Goal: Transaction & Acquisition: Purchase product/service

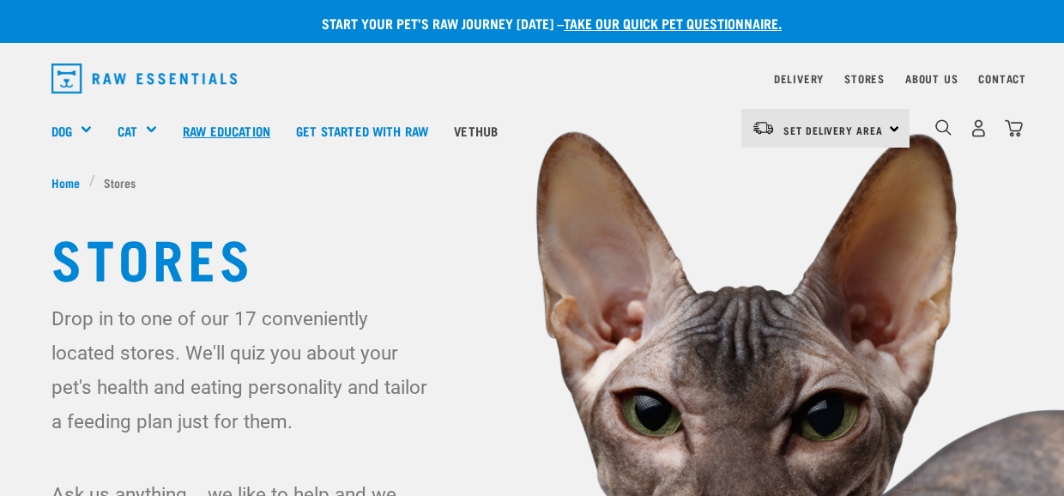
click at [204, 136] on link "Raw Education" at bounding box center [226, 130] width 113 height 69
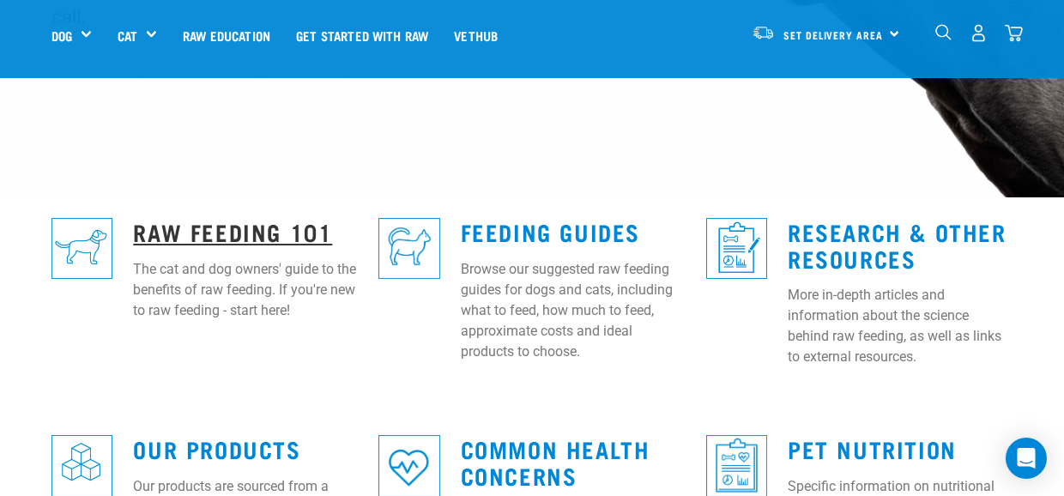
scroll to position [429, 0]
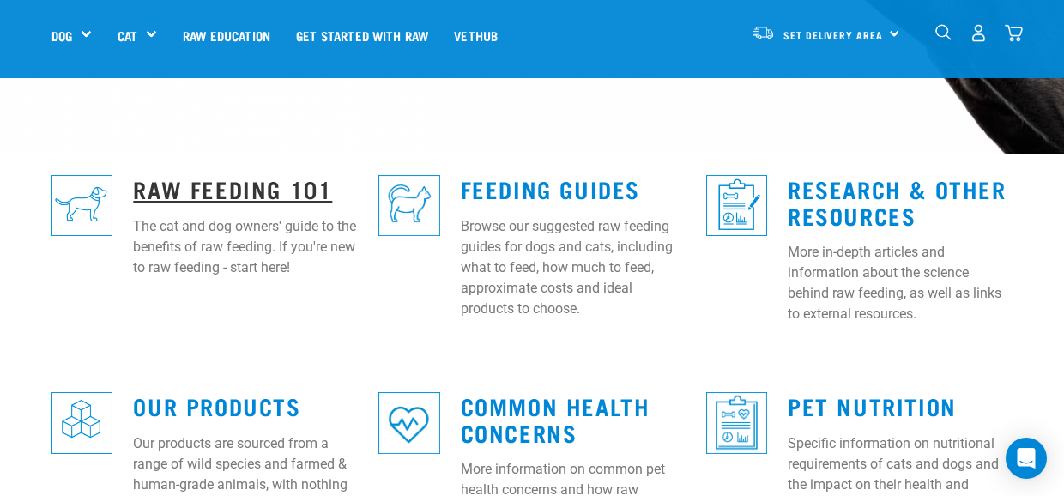
click at [211, 182] on link "Raw Feeding 101" at bounding box center [232, 188] width 199 height 13
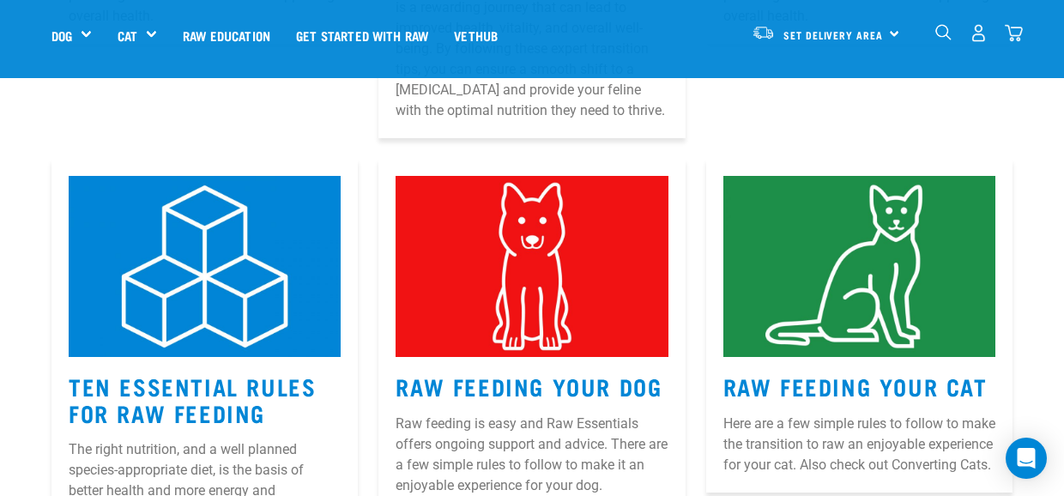
scroll to position [773, 0]
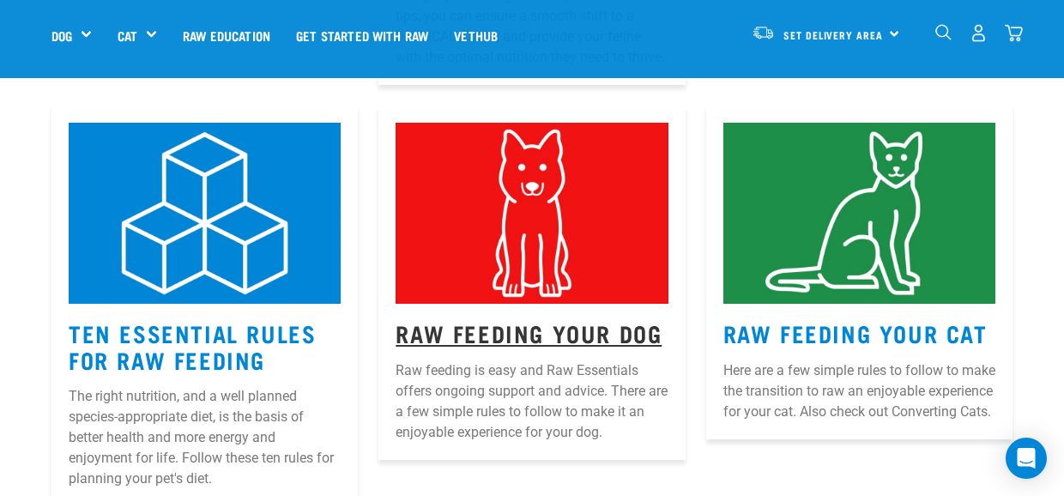
click at [463, 326] on link "Raw Feeding Your Dog" at bounding box center [529, 332] width 266 height 13
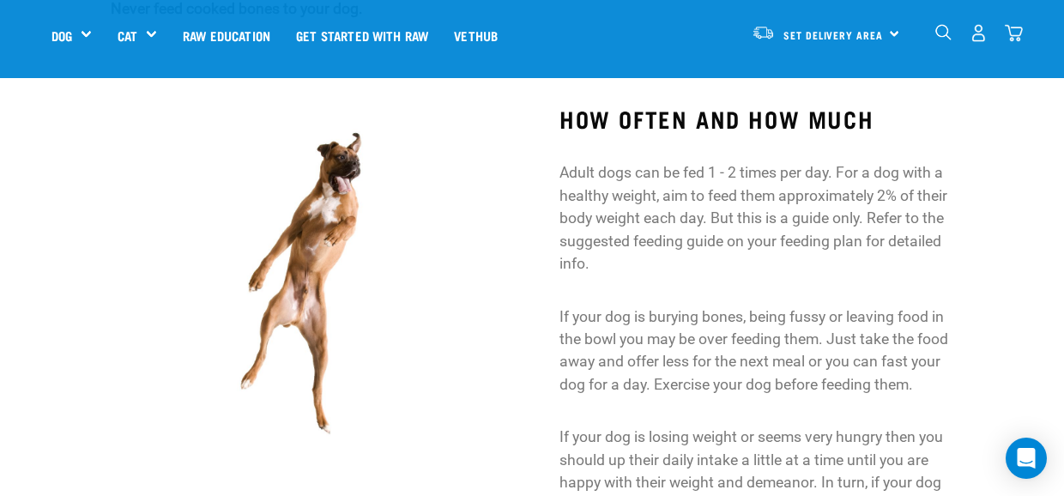
scroll to position [1459, 0]
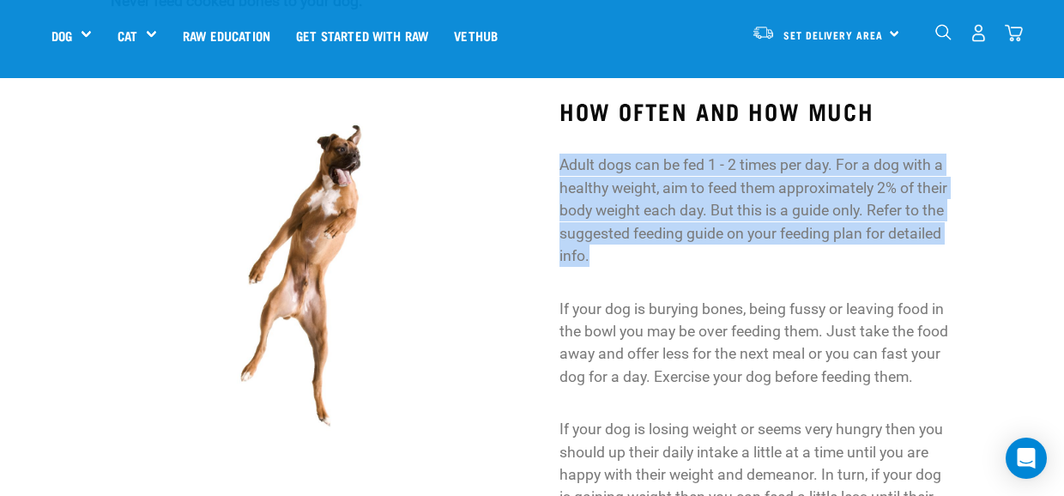
drag, startPoint x: 561, startPoint y: 163, endPoint x: 636, endPoint y: 249, distance: 114.3
click at [636, 249] on p "Adult dogs can be fed 1 - 2 times per day. For a dog with a healthy weight, aim…" at bounding box center [757, 210] width 394 height 113
drag, startPoint x: 636, startPoint y: 249, endPoint x: 571, endPoint y: 146, distance: 121.9
click at [571, 146] on div "HOW OFTEN AND HOW MUCH Adult dogs can be fed 1 - 2 times per day. For a dog wit…" at bounding box center [757, 315] width 394 height 434
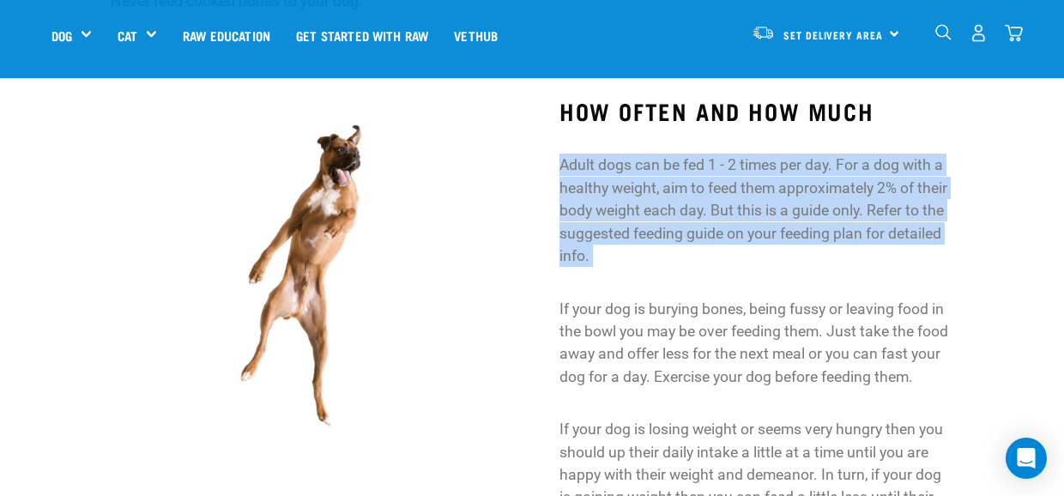
drag, startPoint x: 571, startPoint y: 146, endPoint x: 566, endPoint y: 179, distance: 33.9
click at [566, 179] on p "Adult dogs can be fed 1 - 2 times per day. For a dog with a healthy weight, aim…" at bounding box center [757, 210] width 394 height 113
drag, startPoint x: 557, startPoint y: 161, endPoint x: 587, endPoint y: 251, distance: 95.0
click at [587, 251] on div "HOW OFTEN AND HOW MUCH Adult dogs can be fed 1 - 2 times per day. For a dog wit…" at bounding box center [756, 323] width 449 height 499
click at [587, 251] on p "Adult dogs can be fed 1 - 2 times per day. For a dog with a healthy weight, aim…" at bounding box center [757, 210] width 394 height 113
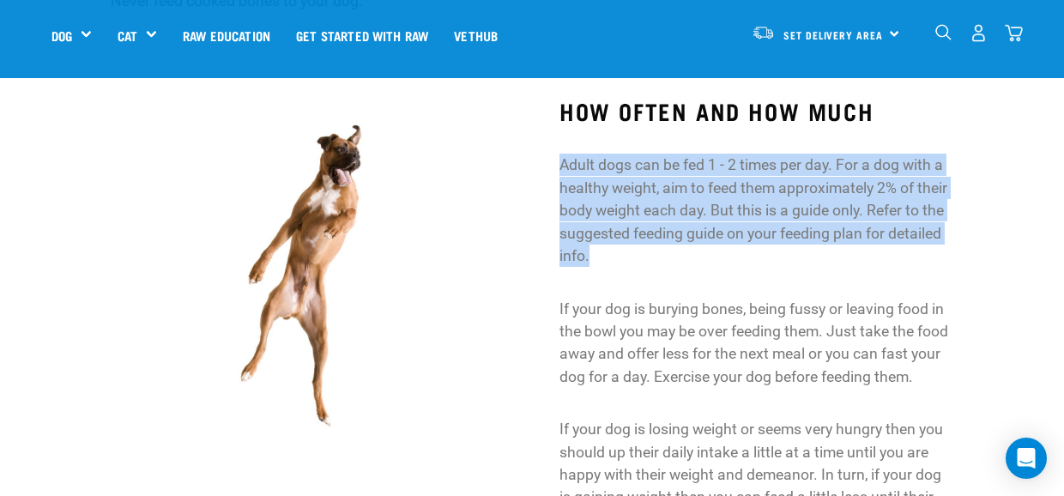
drag, startPoint x: 600, startPoint y: 258, endPoint x: 555, endPoint y: 163, distance: 104.4
click at [555, 163] on div "HOW OFTEN AND HOW MUCH Adult dogs can be fed 1 - 2 times per day. For a dog wit…" at bounding box center [756, 323] width 449 height 499
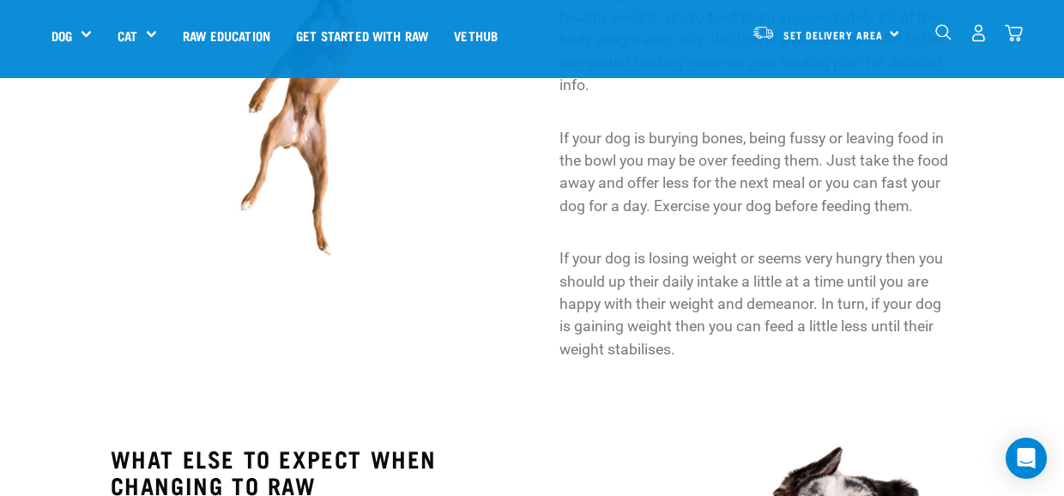
scroll to position [1631, 0]
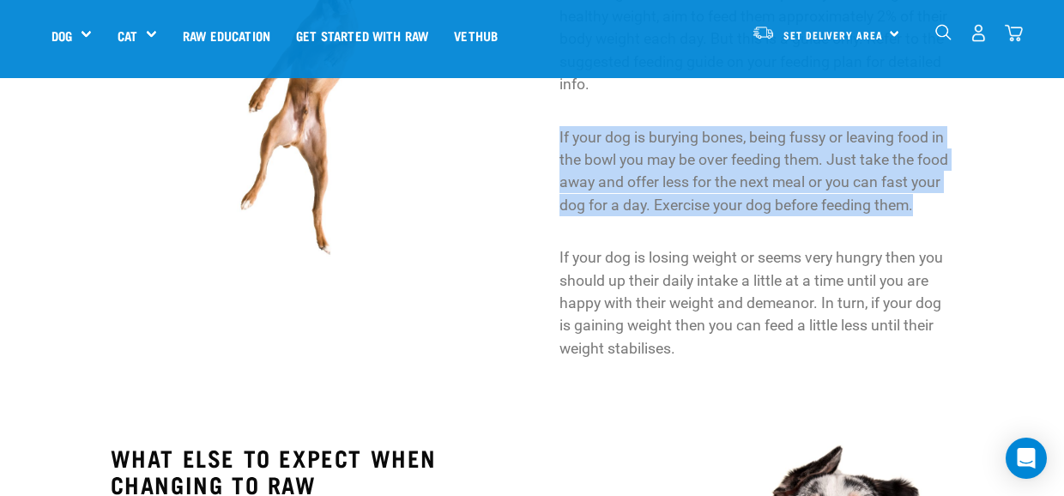
drag, startPoint x: 924, startPoint y: 203, endPoint x: 551, endPoint y: 132, distance: 379.1
click at [551, 132] on div "HOW OFTEN AND HOW MUCH Adult dogs can be fed 1 - 2 times per day. For a dog wit…" at bounding box center [756, 151] width 449 height 499
drag, startPoint x: 551, startPoint y: 132, endPoint x: 724, endPoint y: 197, distance: 184.2
click at [724, 197] on p "If your dog is burying bones, being fussy or leaving food in the bowl you may b…" at bounding box center [757, 171] width 394 height 91
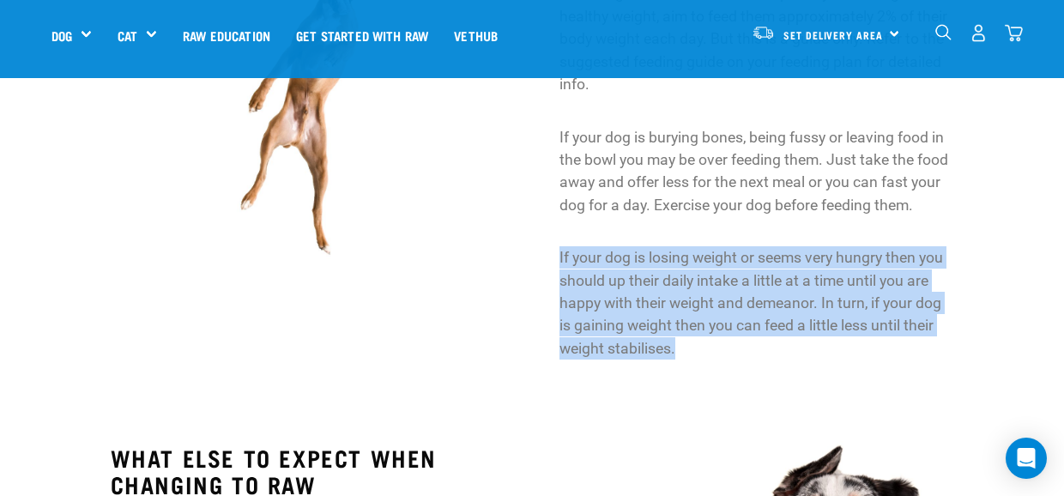
drag, startPoint x: 559, startPoint y: 251, endPoint x: 688, endPoint y: 357, distance: 167.1
click at [688, 357] on p "If your dog is losing weight or seems very hungry then you should up their dail…" at bounding box center [757, 302] width 394 height 113
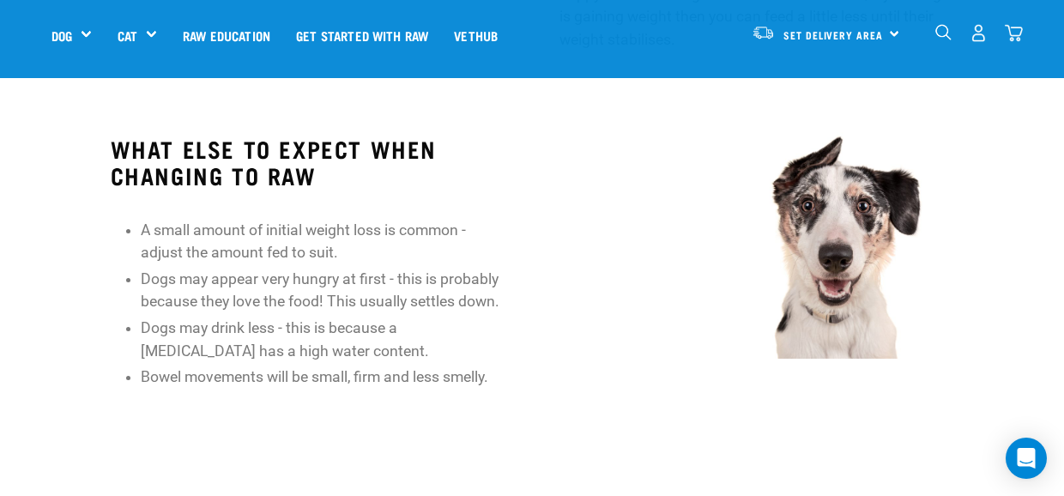
scroll to position [1974, 0]
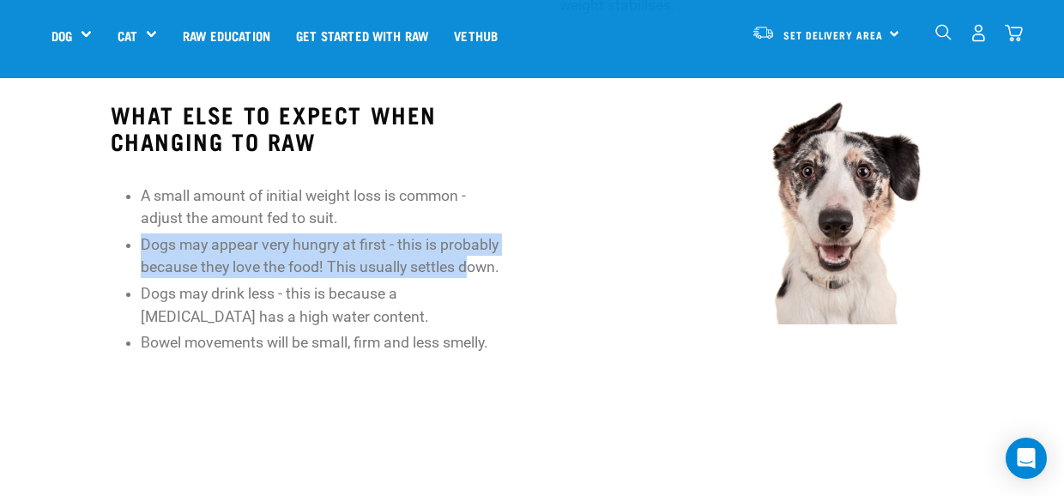
drag, startPoint x: 142, startPoint y: 238, endPoint x: 478, endPoint y: 277, distance: 338.8
click at [475, 278] on li "Dogs may appear very hungry at first - this is probably because they love the f…" at bounding box center [323, 255] width 364 height 45
click at [480, 277] on li "Dogs may appear very hungry at first - this is probably because they love the f…" at bounding box center [323, 255] width 364 height 45
drag, startPoint x: 507, startPoint y: 270, endPoint x: 70, endPoint y: 247, distance: 437.5
click at [70, 247] on div "WHAT ELSE TO EXPECT WHEN CHANGING TO RAW A small amount of initial weight loss …" at bounding box center [532, 228] width 1078 height 302
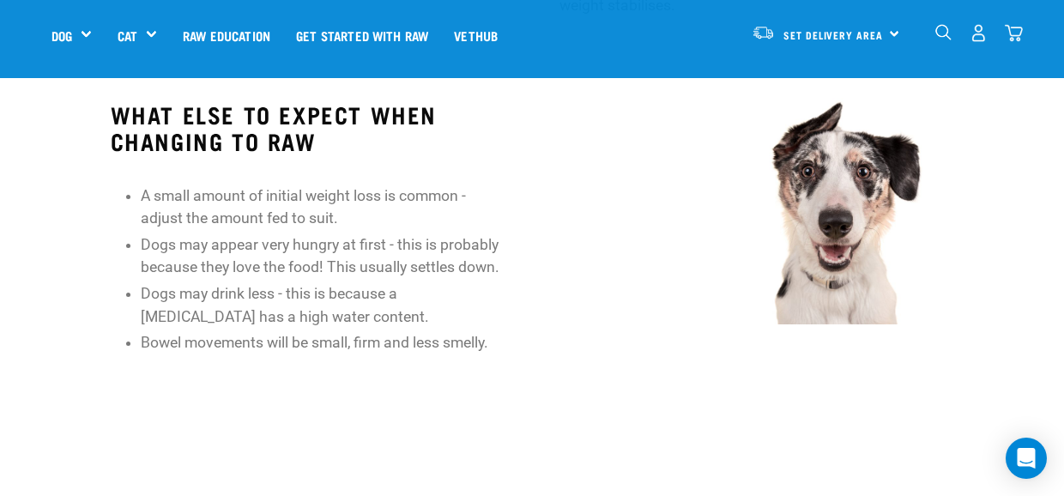
drag, startPoint x: 70, startPoint y: 247, endPoint x: 229, endPoint y: 294, distance: 165.7
click at [229, 294] on li "Dogs may drink less - this is because a raw diet has a high water content." at bounding box center [323, 304] width 364 height 45
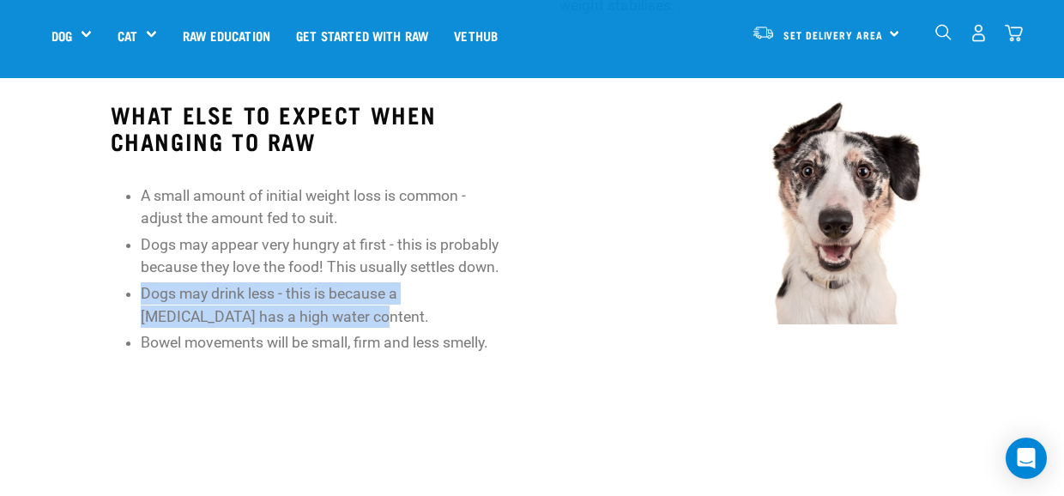
drag, startPoint x: 280, startPoint y: 316, endPoint x: 107, endPoint y: 294, distance: 174.0
click at [107, 294] on div "WHAT ELSE TO EXPECT WHEN CHANGING TO RAW A small amount of initial weight loss …" at bounding box center [307, 228] width 449 height 302
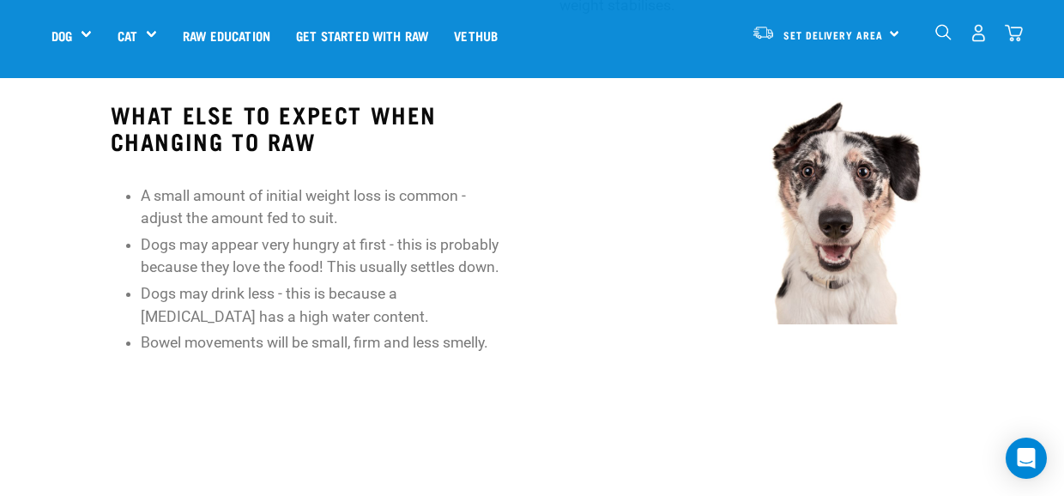
drag, startPoint x: 107, startPoint y: 294, endPoint x: 253, endPoint y: 329, distance: 150.1
click at [253, 329] on ul "A small amount of initial weight loss is common - adjust the amount fed to suit…" at bounding box center [323, 270] width 364 height 170
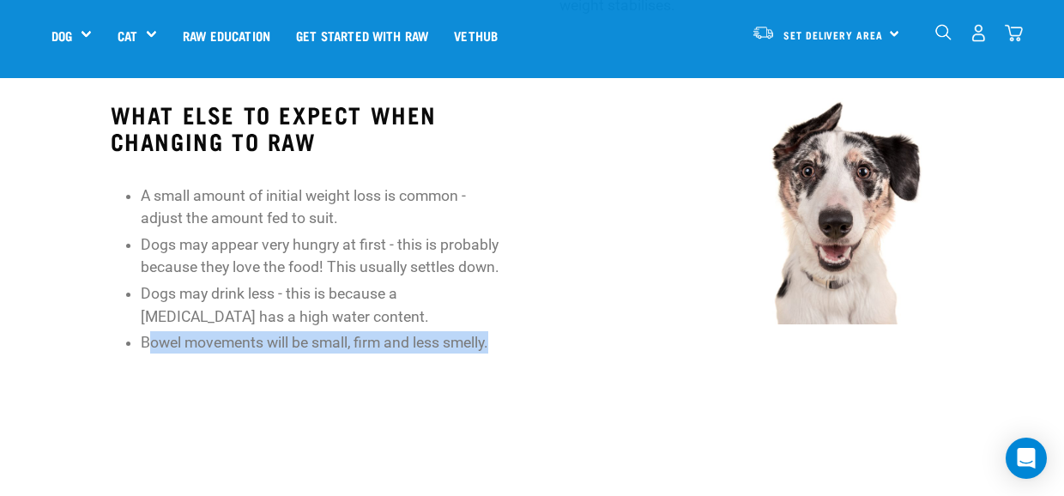
drag, startPoint x: 151, startPoint y: 346, endPoint x: 541, endPoint y: 376, distance: 390.9
click at [541, 376] on div "WHAT ELSE TO EXPECT WHEN CHANGING TO RAW A small amount of initial weight loss …" at bounding box center [532, 228] width 1078 height 302
click at [542, 376] on div at bounding box center [756, 228] width 449 height 302
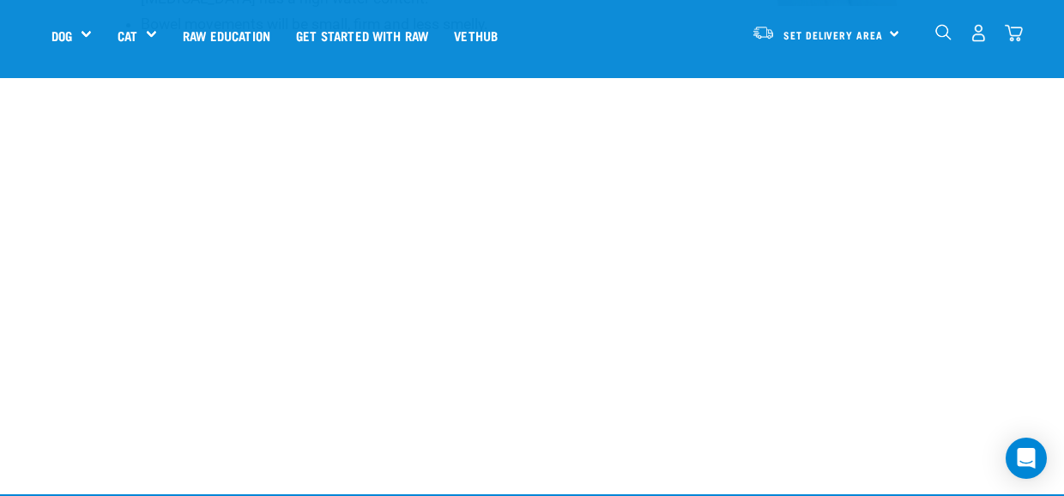
scroll to position [2403, 0]
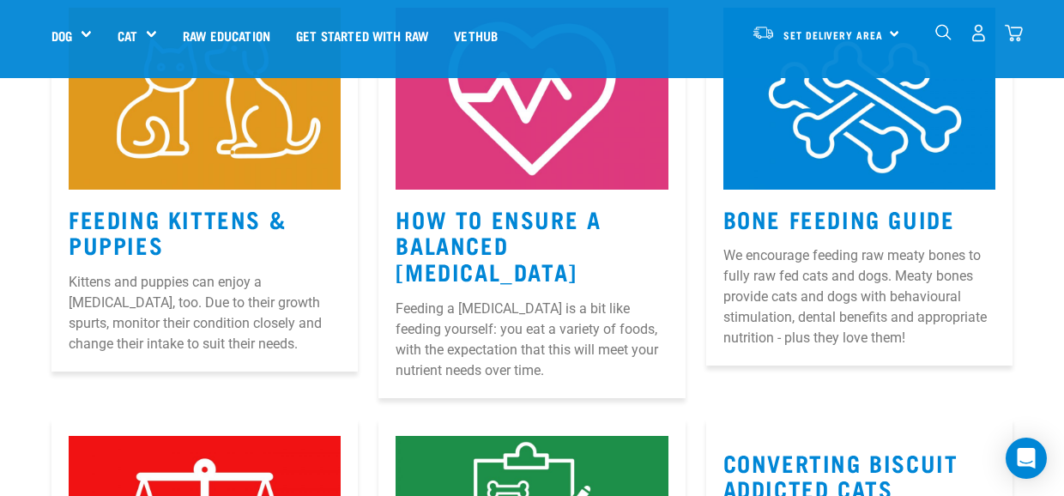
scroll to position [1307, 0]
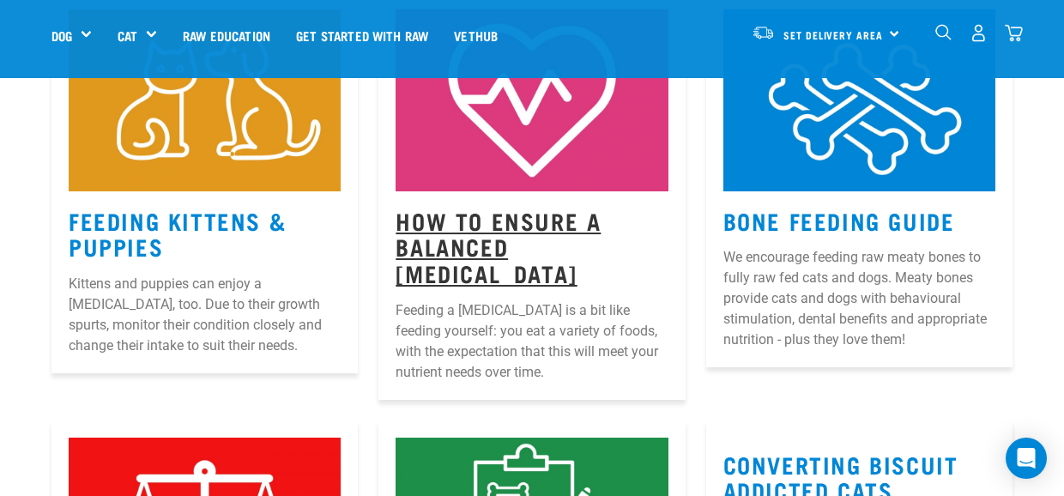
click at [476, 214] on link "How to Ensure a Balanced [MEDICAL_DATA]" at bounding box center [498, 246] width 205 height 65
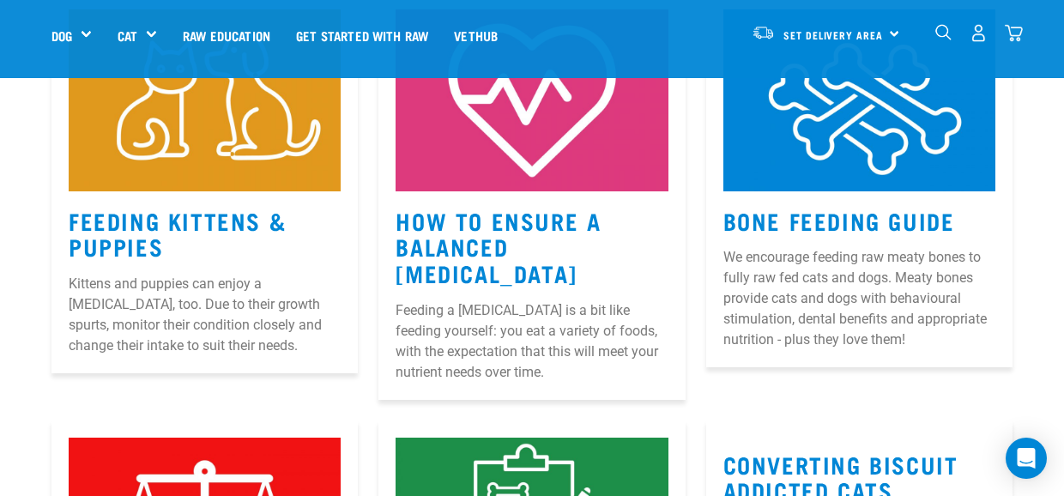
scroll to position [1354, 0]
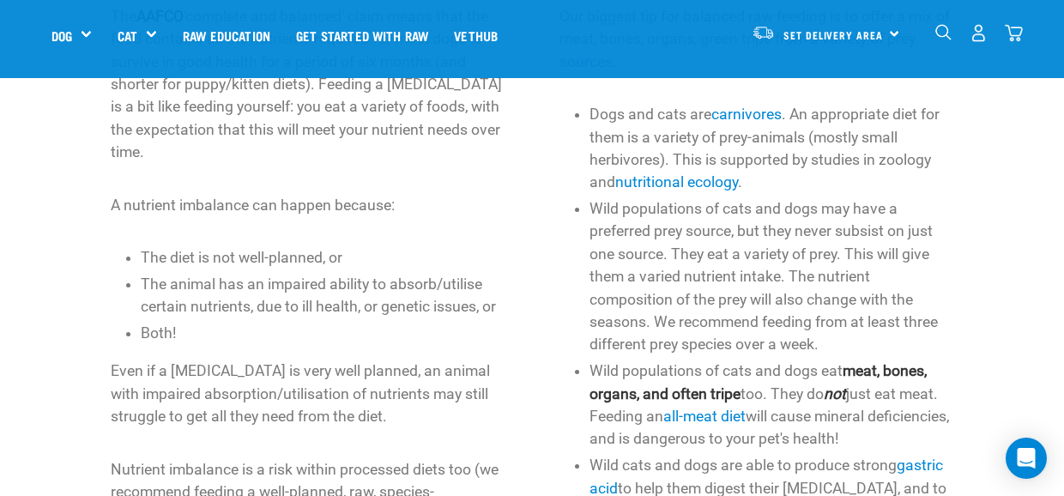
scroll to position [858, 0]
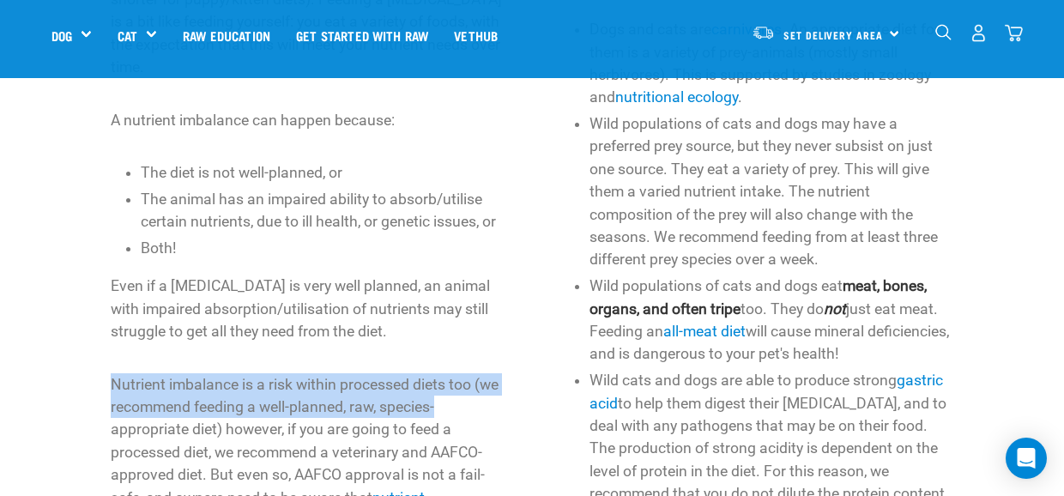
drag, startPoint x: 444, startPoint y: 346, endPoint x: 82, endPoint y: 311, distance: 363.9
click at [82, 311] on div "NUTRIENT IMBALANCE The AAFCO 'complete and balanced' claim means that the food …" at bounding box center [532, 286] width 1078 height 895
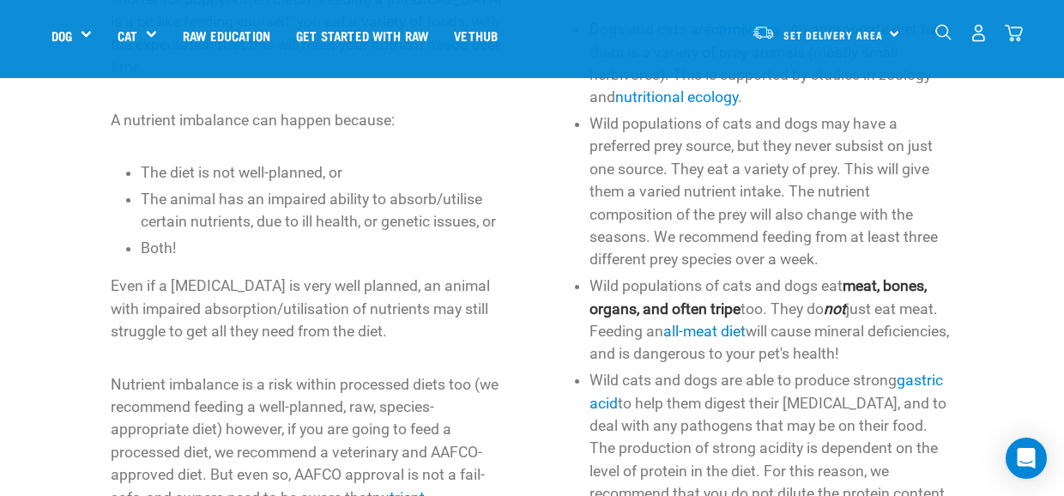
drag, startPoint x: 82, startPoint y: 311, endPoint x: 324, endPoint y: 374, distance: 251.1
click at [324, 374] on p "Nutrient imbalance is a risk within processed diets too (we recommend feeding a…" at bounding box center [308, 452] width 394 height 159
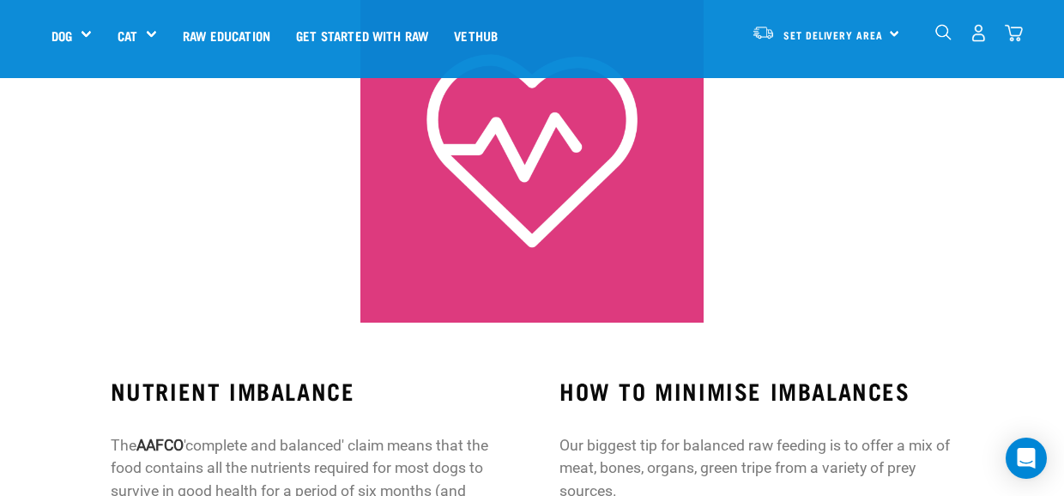
scroll to position [343, 0]
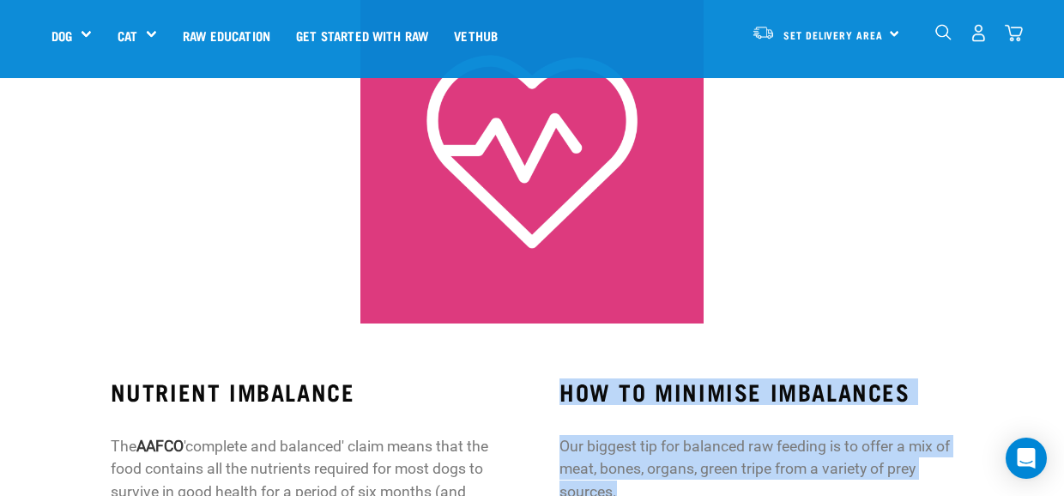
drag, startPoint x: 600, startPoint y: 373, endPoint x: 546, endPoint y: 308, distance: 84.1
drag, startPoint x: 546, startPoint y: 308, endPoint x: 551, endPoint y: 359, distance: 50.9
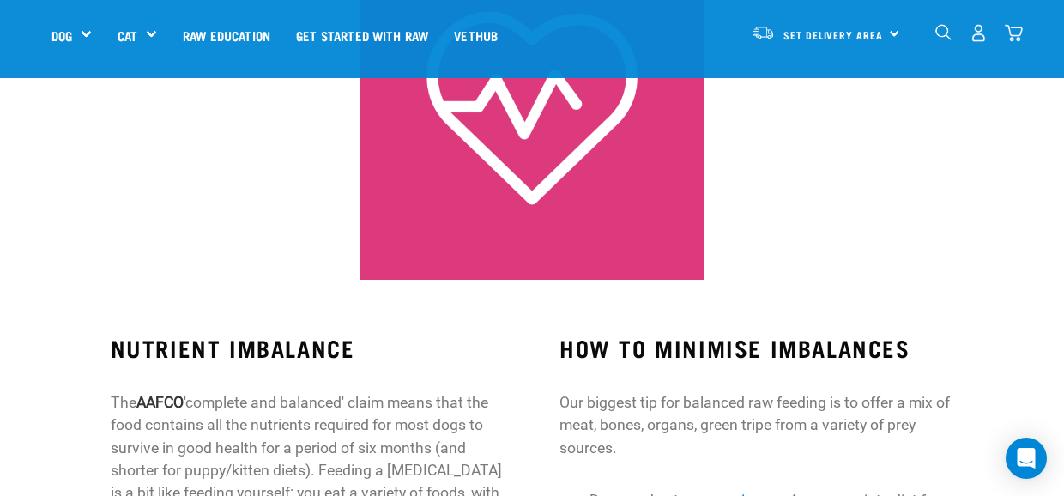
scroll to position [515, 0]
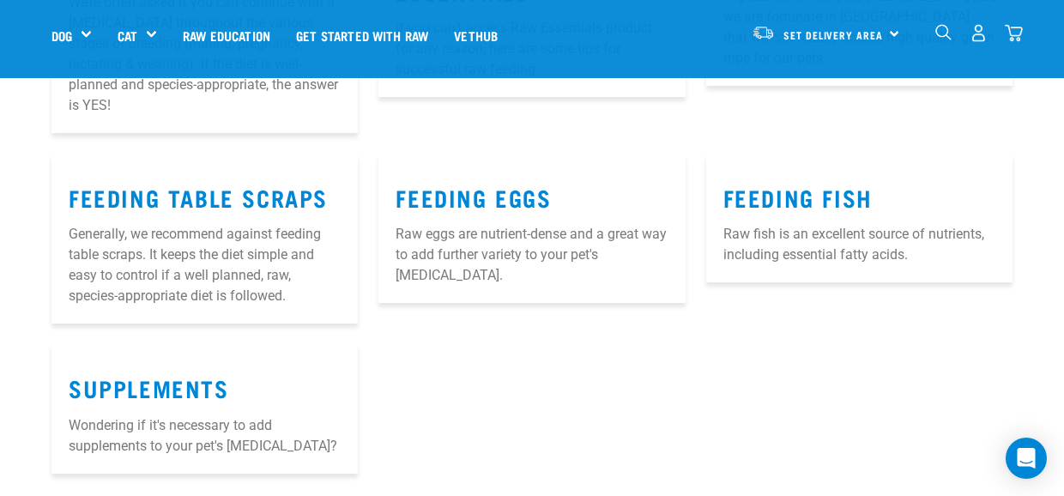
scroll to position [2264, 0]
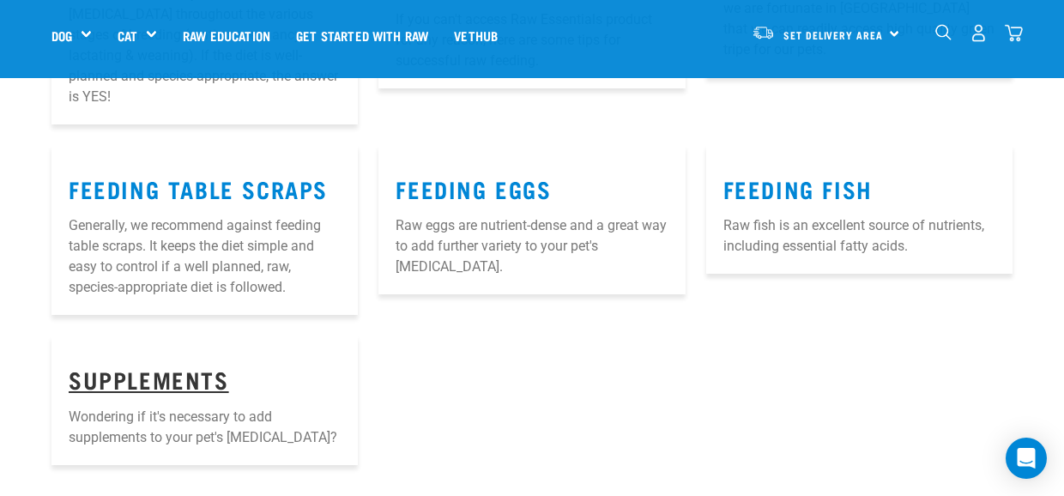
click at [149, 373] on link "SUPPLEMENTS" at bounding box center [149, 379] width 161 height 13
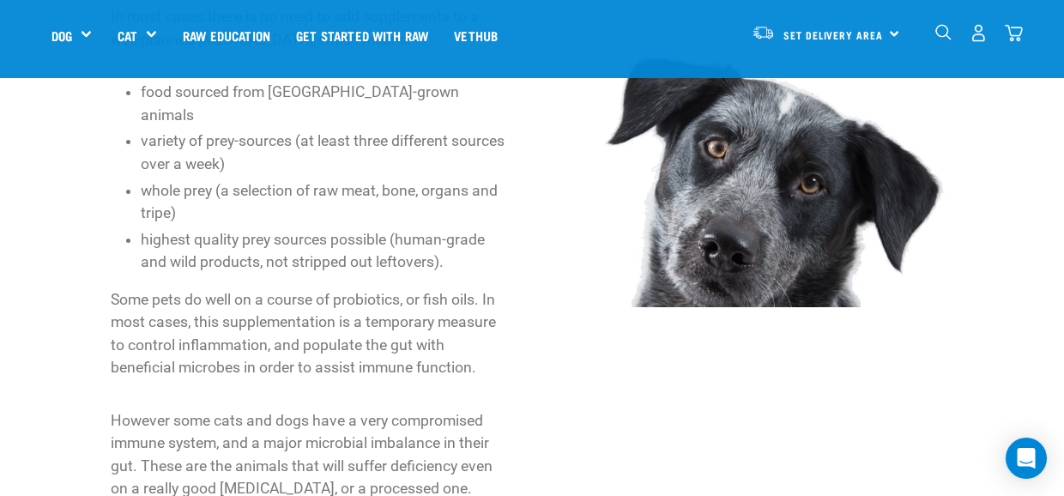
scroll to position [258, 0]
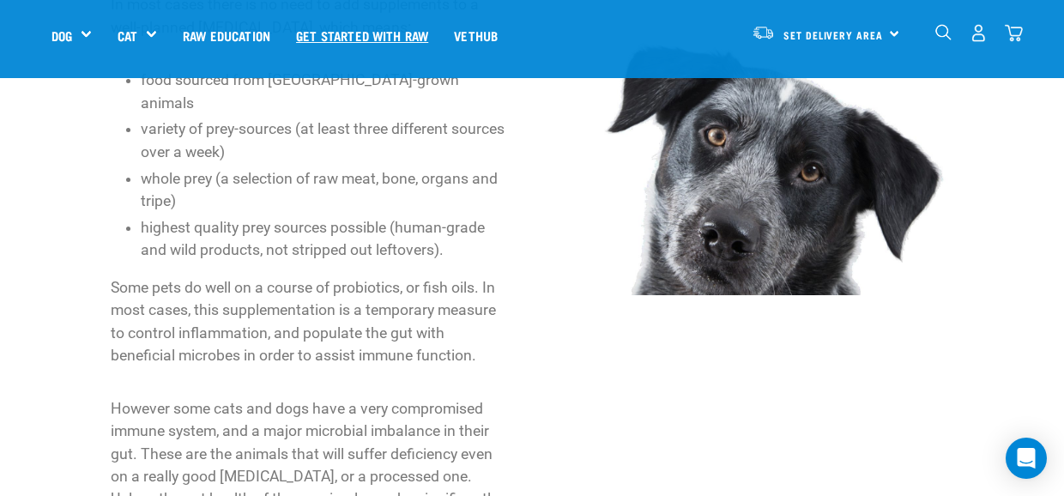
click at [367, 38] on link "Get started with Raw" at bounding box center [362, 35] width 158 height 69
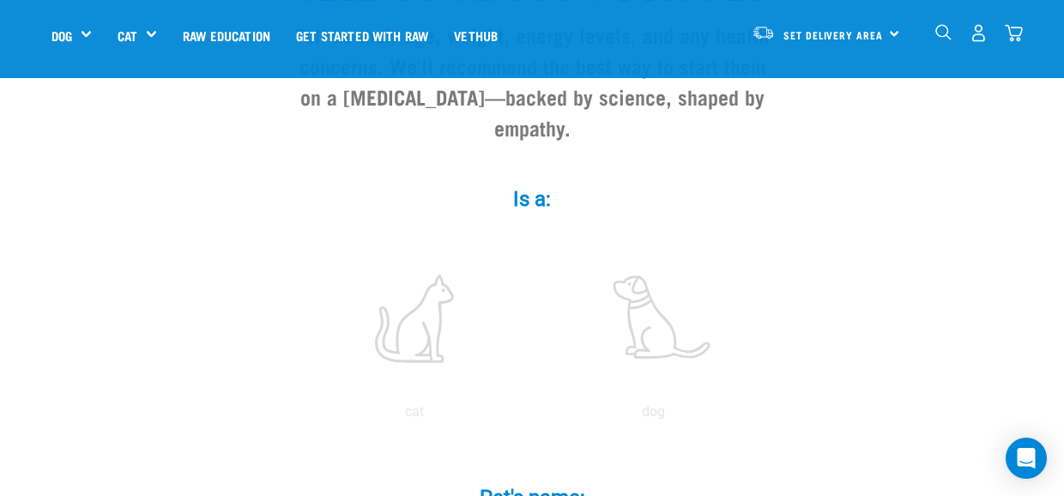
scroll to position [258, 0]
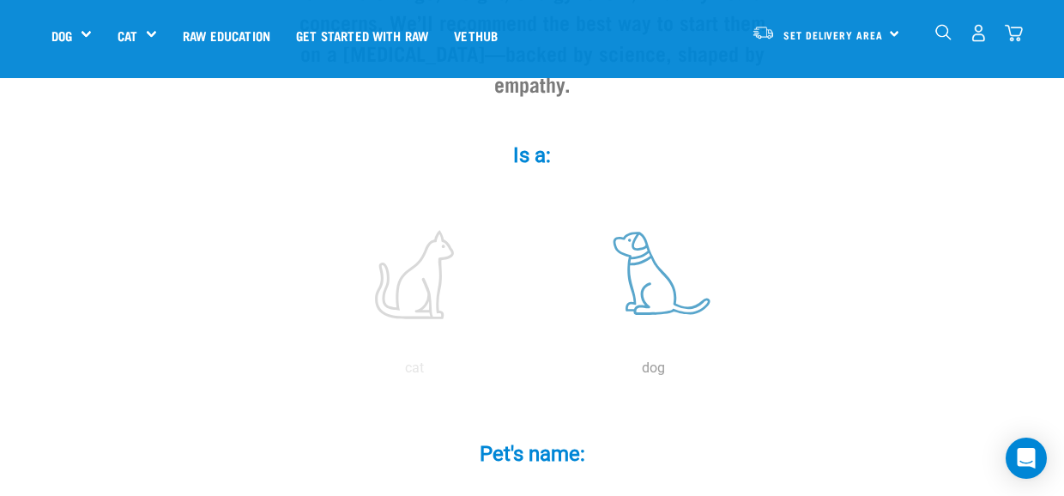
click at [673, 268] on label at bounding box center [653, 275] width 232 height 146
click at [534, 373] on input "radio" at bounding box center [534, 373] width 0 height 0
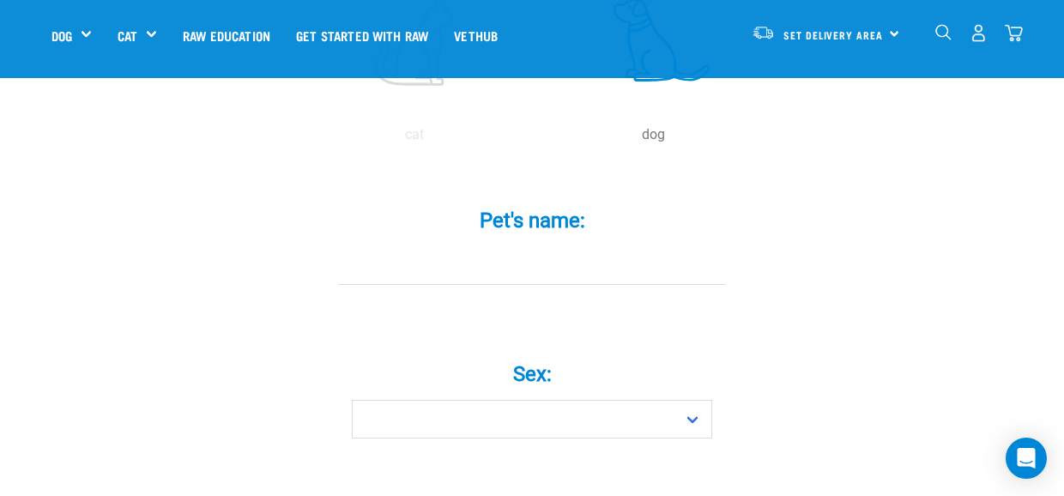
scroll to position [515, 0]
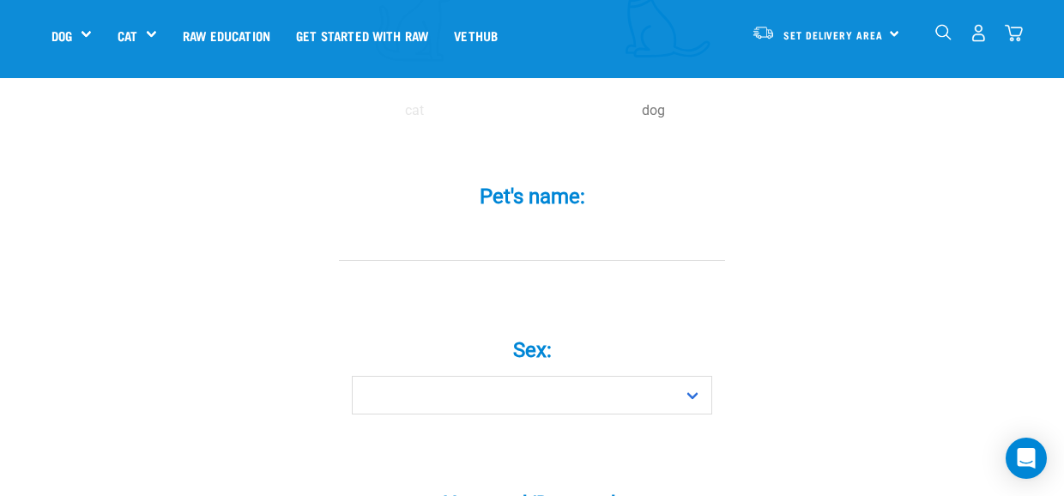
click at [530, 222] on input "Pet's name: *" at bounding box center [532, 241] width 386 height 39
type input "Mo"
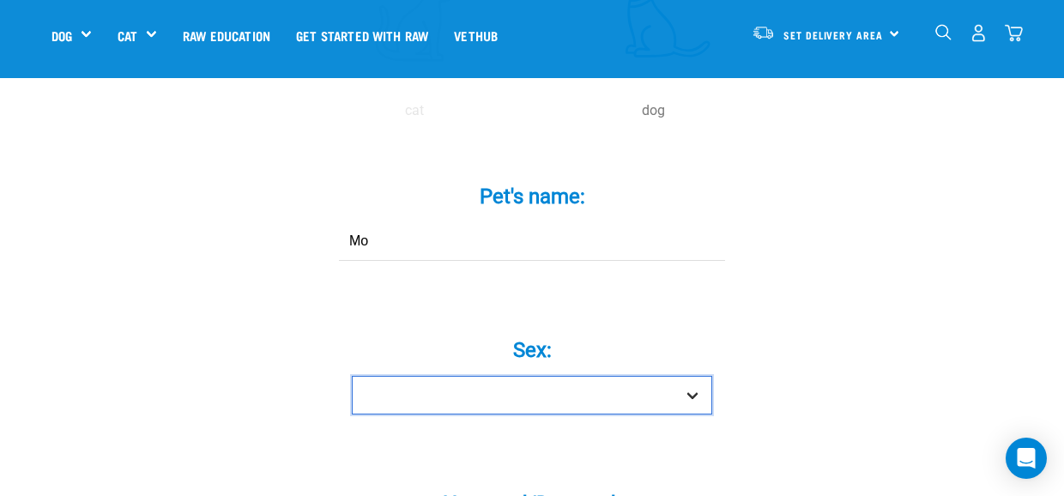
click at [503, 376] on select "Boy Girl" at bounding box center [532, 395] width 361 height 39
select select "boy"
click at [352, 376] on select "Boy Girl" at bounding box center [532, 395] width 361 height 39
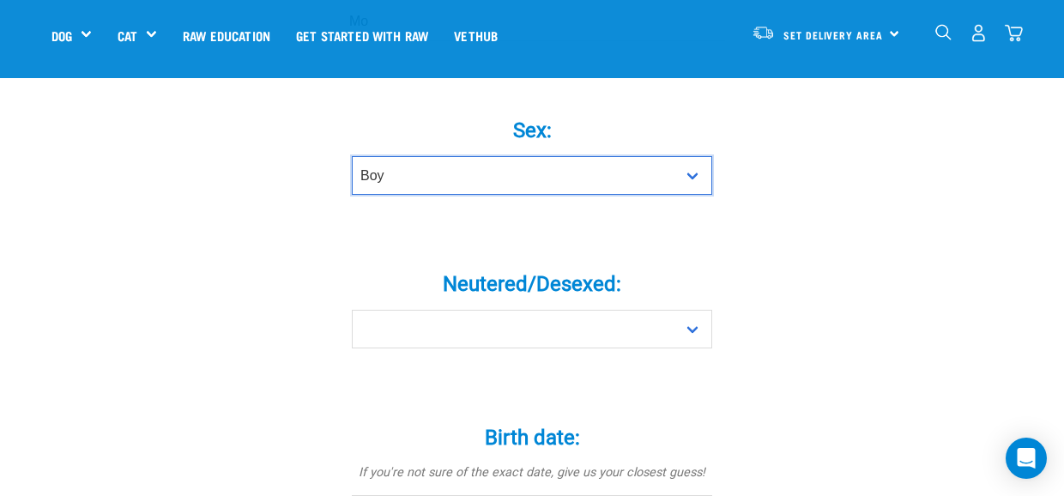
scroll to position [773, 0]
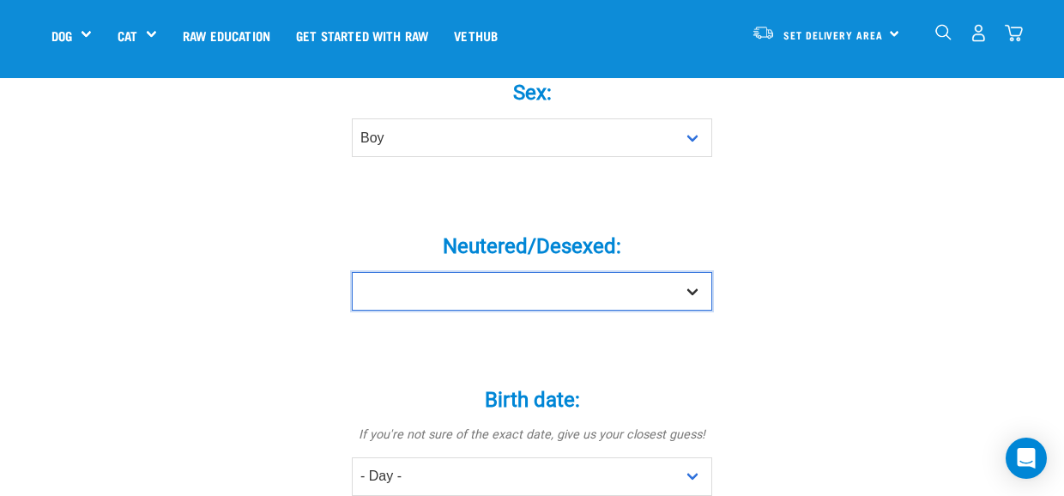
click at [406, 272] on select "Yes No" at bounding box center [532, 291] width 361 height 39
click at [405, 272] on select "Yes No" at bounding box center [532, 291] width 361 height 39
select select "yes"
click at [352, 272] on select "Yes No" at bounding box center [532, 291] width 361 height 39
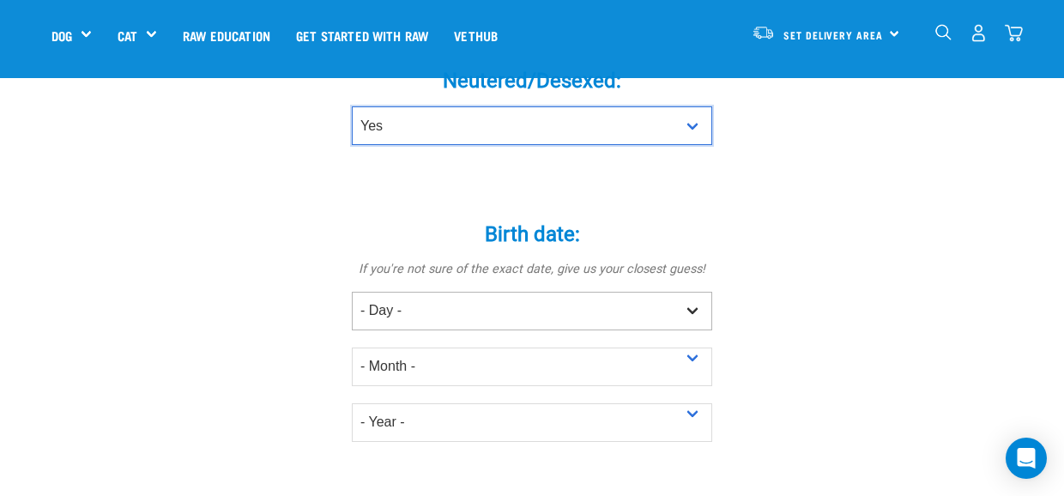
scroll to position [944, 0]
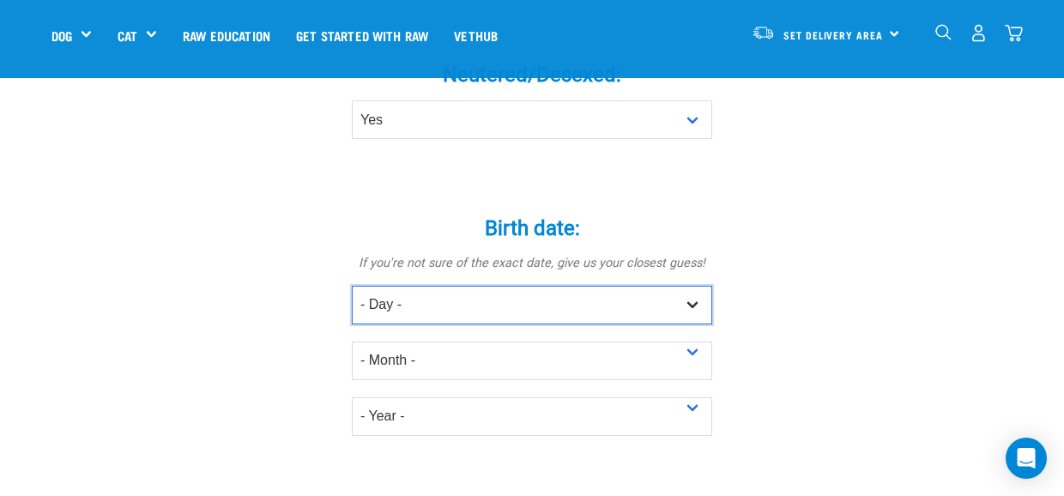
click at [390, 286] on select "- Day - 1 2 3 4 5 6 7 8 9 10 11 12 13 14 15 16 17 18 19 20 21 22 23 24 25 26 27" at bounding box center [532, 305] width 361 height 39
select select "1"
click at [352, 286] on select "- Day - 1 2 3 4 5 6 7 8 9 10 11 12 13 14 15 16 17 18 19 20 21 22 23 24 25 26 27" at bounding box center [532, 305] width 361 height 39
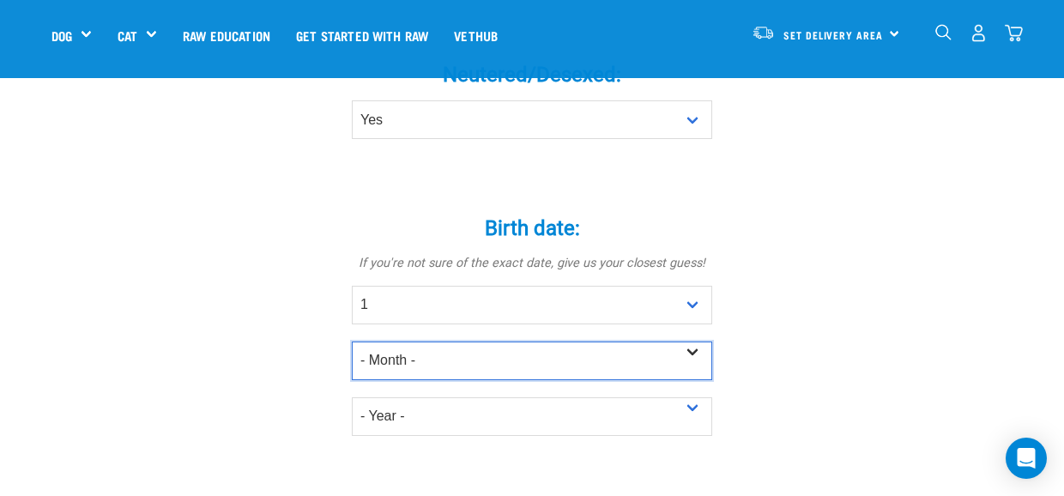
click at [421, 342] on select "- Month - January February March April May June July August September October N…" at bounding box center [532, 361] width 361 height 39
select select "September"
click at [352, 342] on select "- Month - January February March April May June July August September October N…" at bounding box center [532, 361] width 361 height 39
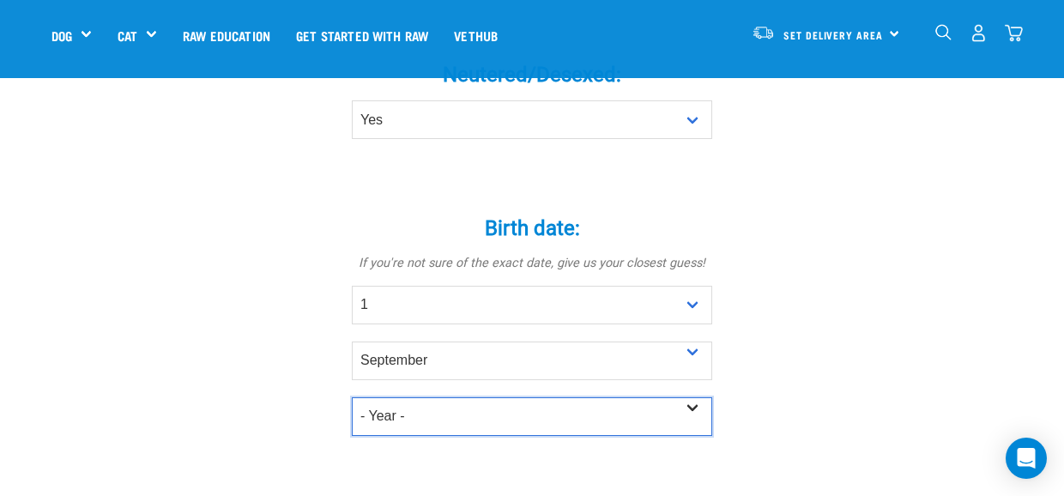
click at [385, 397] on select "- Year - 2025 2024 2023 2022 2021 2020 2019 2018 2017 2016 2015 2014 2013" at bounding box center [532, 416] width 361 height 39
select select "2020"
click at [352, 397] on select "- Year - 2025 2024 2023 2022 2021 2020 2019 2018 2017 2016 2015 2014 2013" at bounding box center [532, 416] width 361 height 39
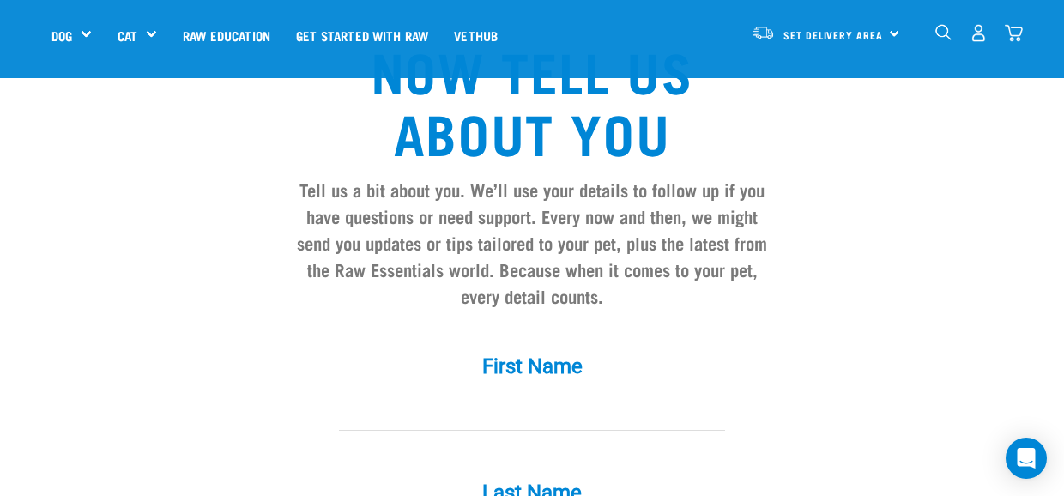
scroll to position [1288, 0]
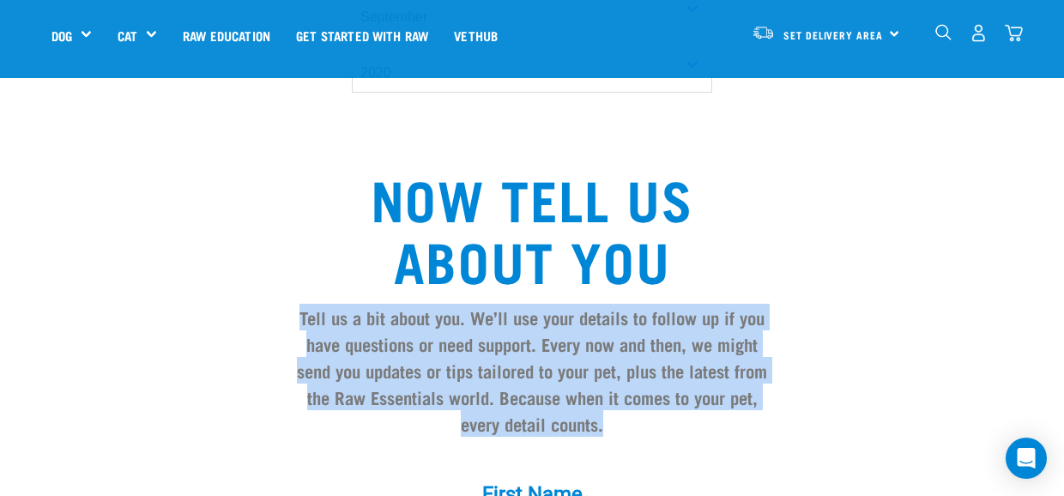
drag, startPoint x: 280, startPoint y: 284, endPoint x: 605, endPoint y: 394, distance: 343.4
click at [605, 394] on h4 "Tell us a bit about you. We’ll use your details to follow up if you have questi…" at bounding box center [532, 371] width 488 height 134
drag, startPoint x: 613, startPoint y: 395, endPoint x: 271, endPoint y: 269, distance: 364.2
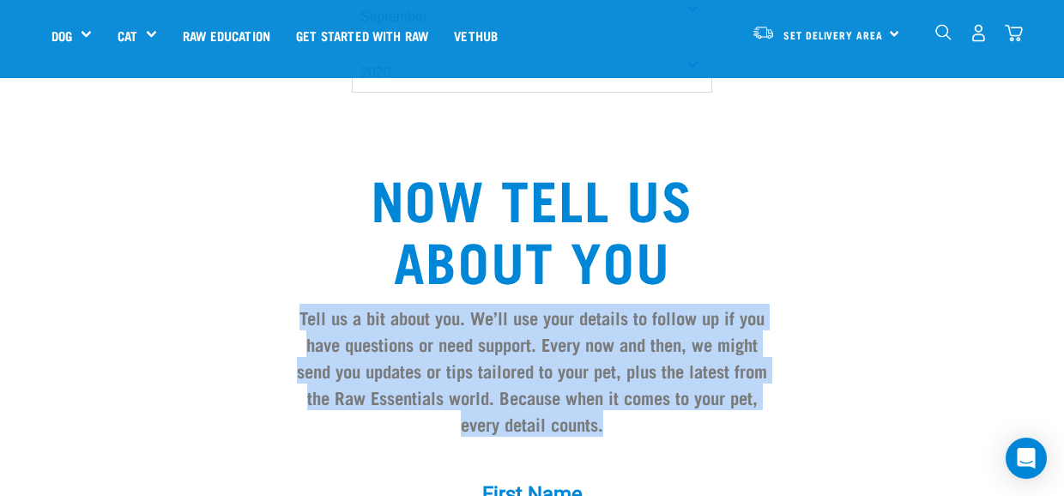
drag, startPoint x: 271, startPoint y: 269, endPoint x: 460, endPoint y: 325, distance: 197.2
click at [460, 325] on h4 "Tell us a bit about you. We’ll use your details to follow up if you have questi…" at bounding box center [532, 371] width 488 height 134
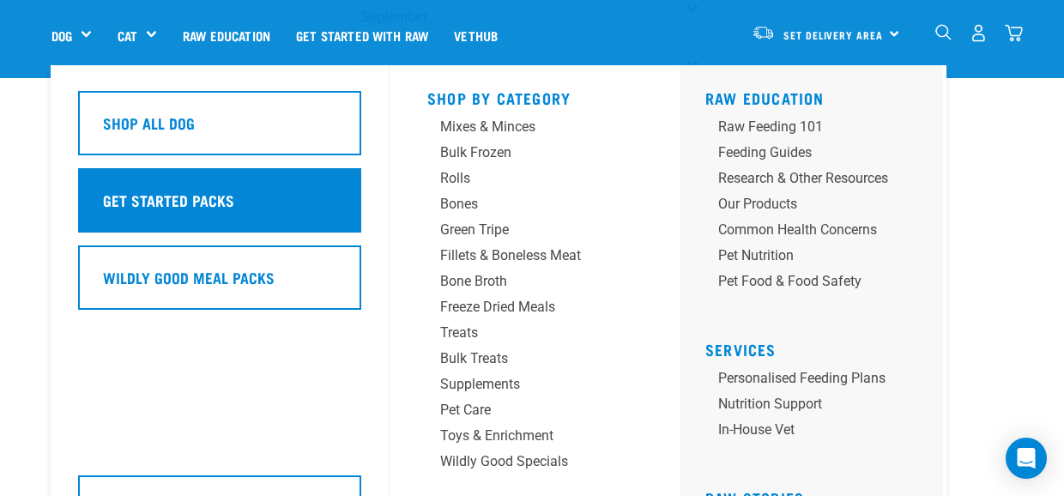
click at [152, 195] on h5 "Get Started Packs" at bounding box center [168, 200] width 131 height 22
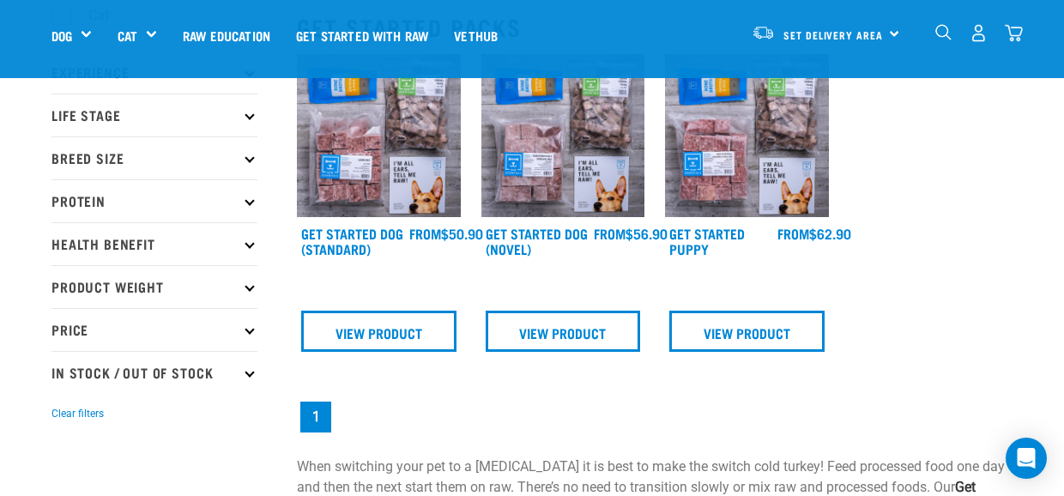
scroll to position [172, 0]
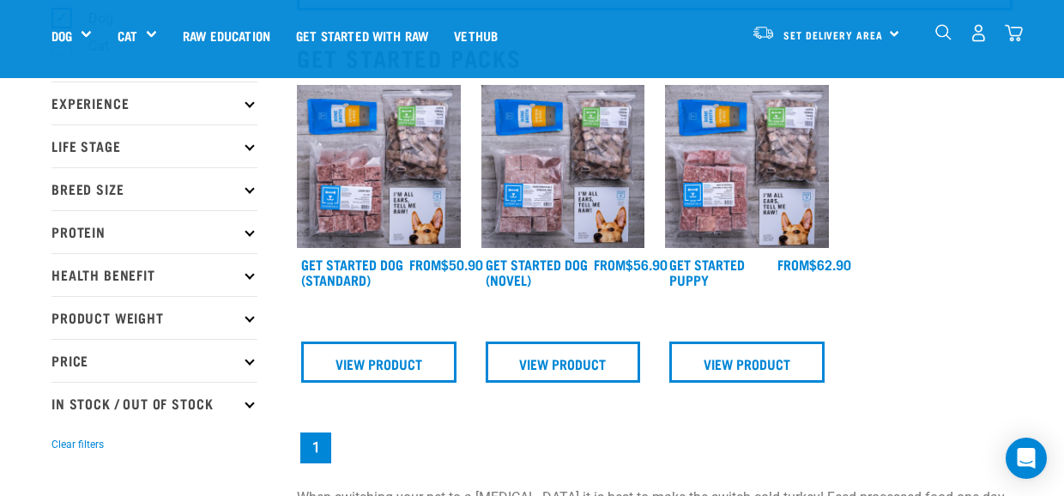
click at [369, 218] on img at bounding box center [379, 167] width 164 height 164
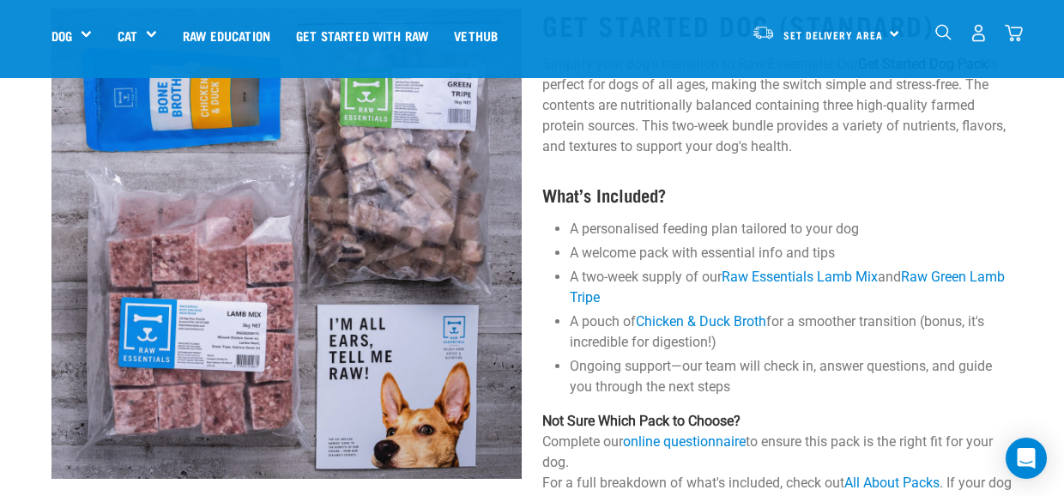
scroll to position [86, 0]
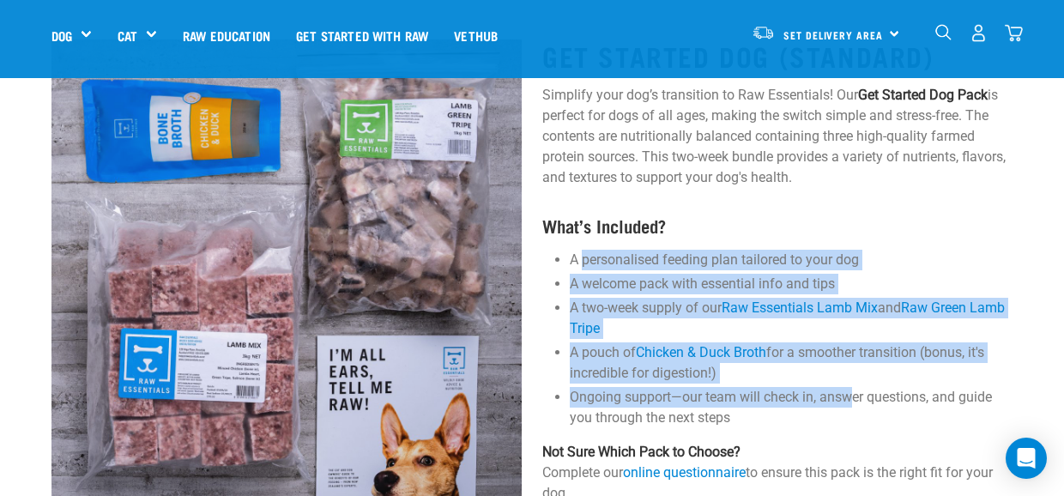
drag, startPoint x: 846, startPoint y: 403, endPoint x: 582, endPoint y: 258, distance: 301.6
click at [582, 258] on ul "A personalised feeding plan tailored to your dog A welcome pack with essential …" at bounding box center [791, 339] width 443 height 179
click at [817, 403] on li "Ongoing support—our team will check in, answer questions, and guide you through…" at bounding box center [791, 407] width 443 height 41
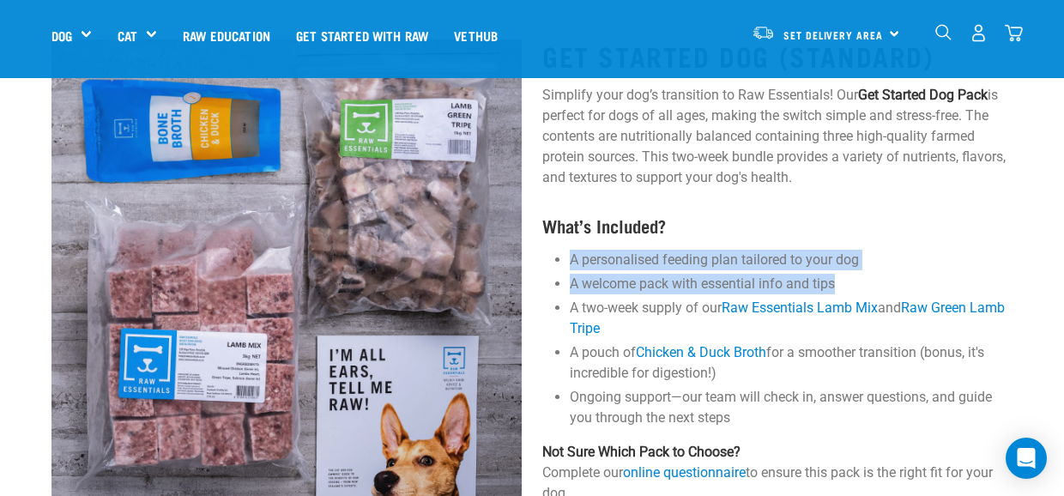
drag, startPoint x: 574, startPoint y: 255, endPoint x: 879, endPoint y: 279, distance: 305.7
click at [879, 279] on ul "A personalised feeding plan tailored to your dog A welcome pack with essential …" at bounding box center [791, 339] width 443 height 179
click at [879, 279] on li "A welcome pack with essential info and tips" at bounding box center [791, 284] width 443 height 21
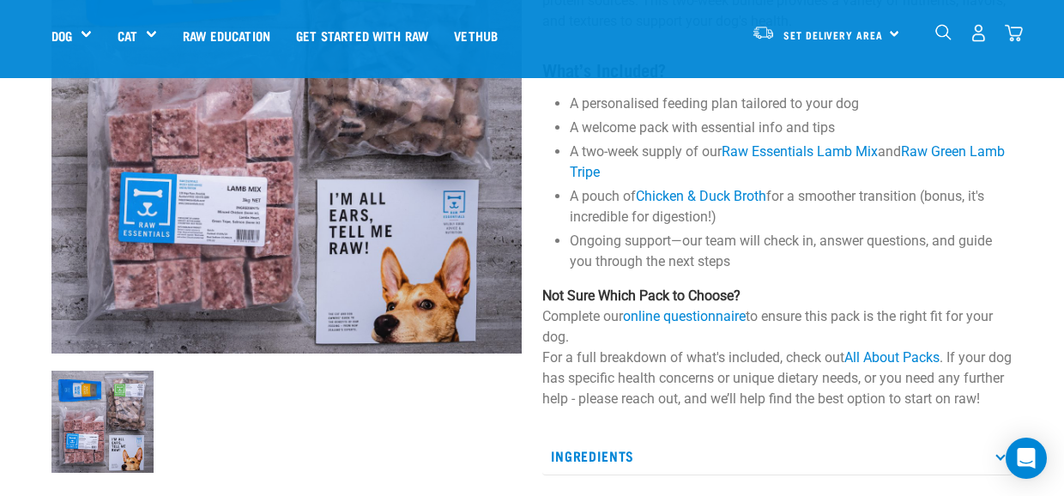
scroll to position [258, 0]
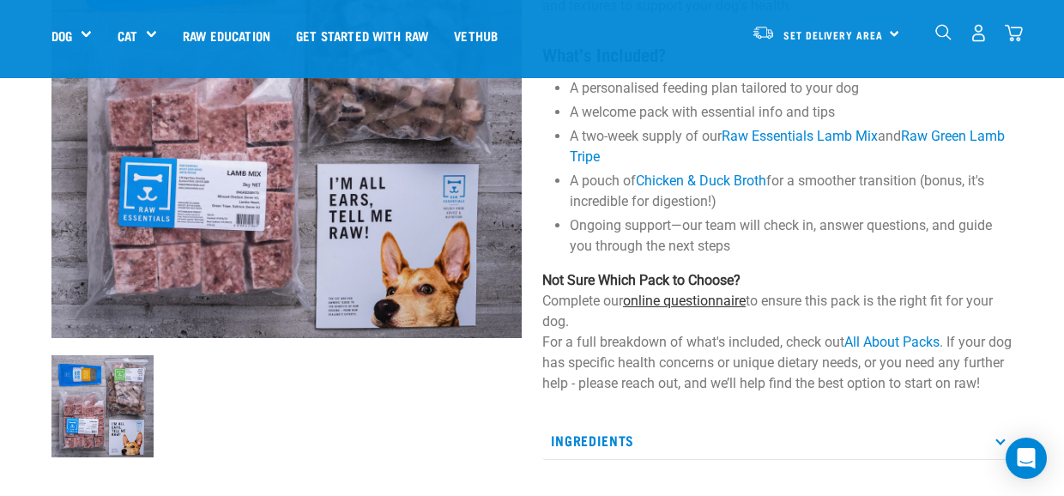
click at [657, 300] on link "online questionnaire" at bounding box center [684, 301] width 123 height 16
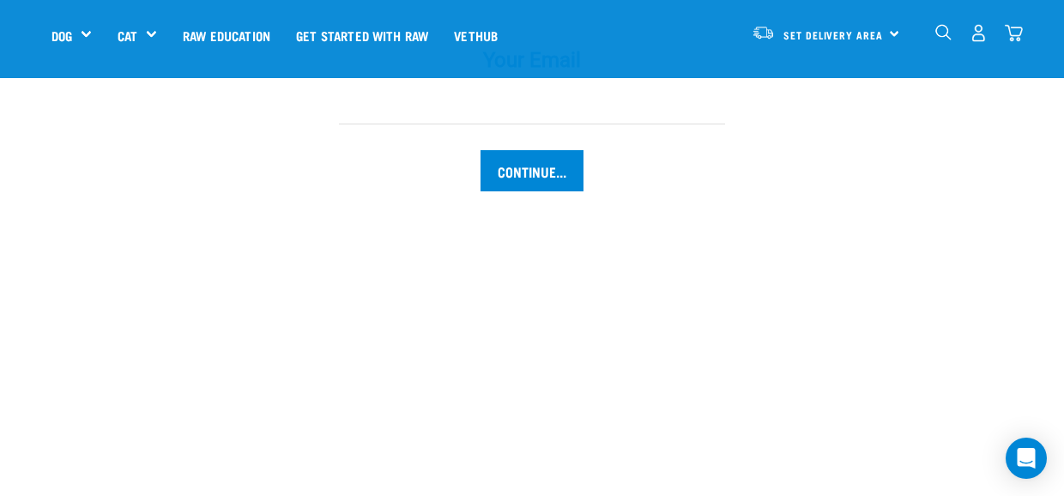
scroll to position [2318, 0]
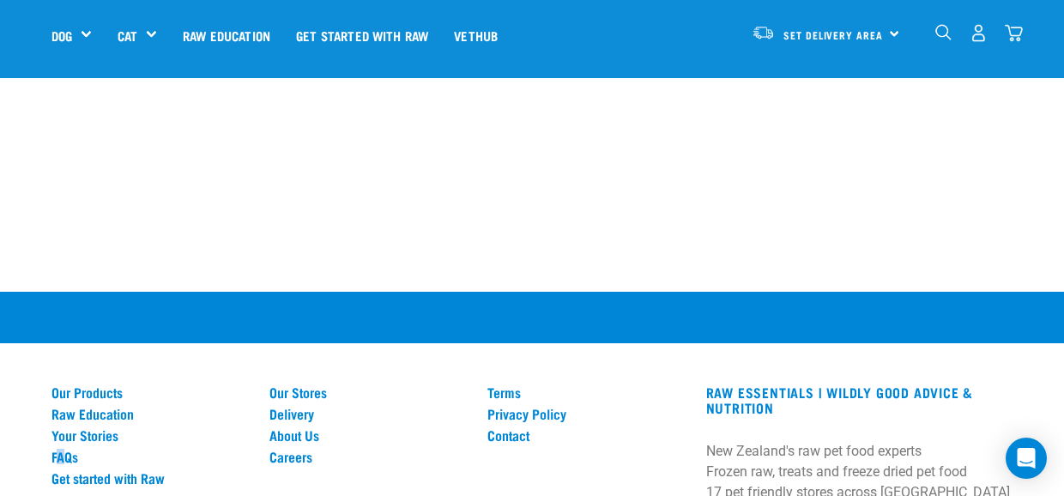
click at [60, 416] on div "Our Products Raw Education Your Stories FAQs Get started with Raw" at bounding box center [150, 499] width 218 height 228
click at [60, 449] on link "FAQs" at bounding box center [150, 456] width 197 height 15
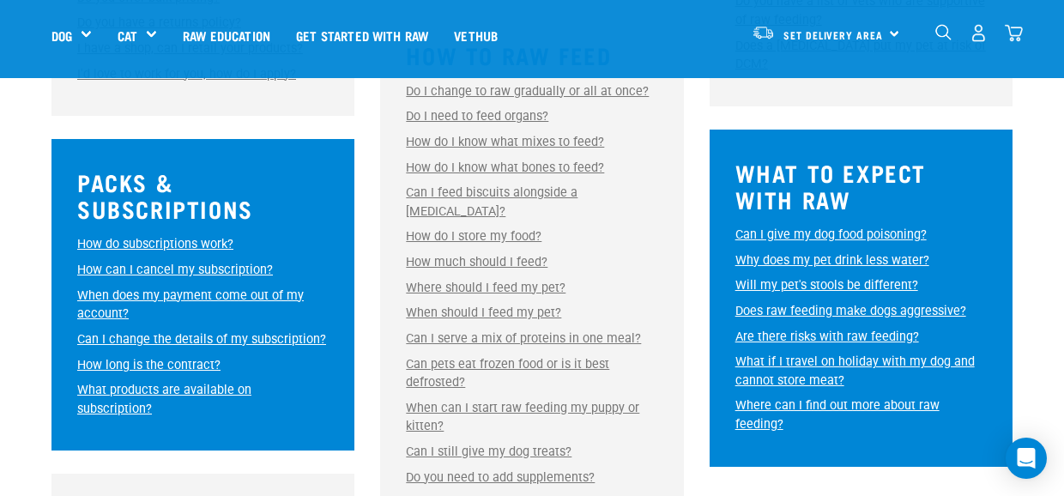
scroll to position [858, 0]
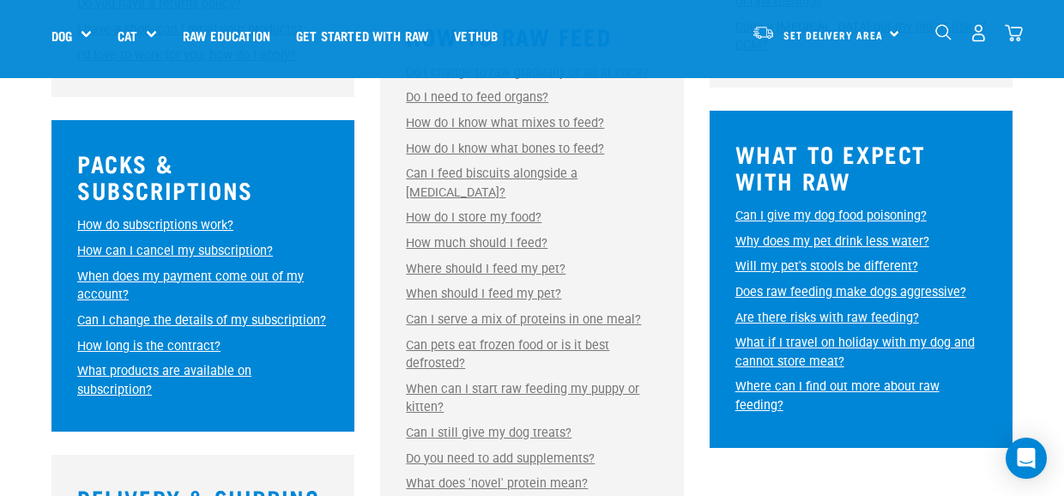
click at [189, 218] on link "How do subscriptions work?" at bounding box center [155, 225] width 156 height 15
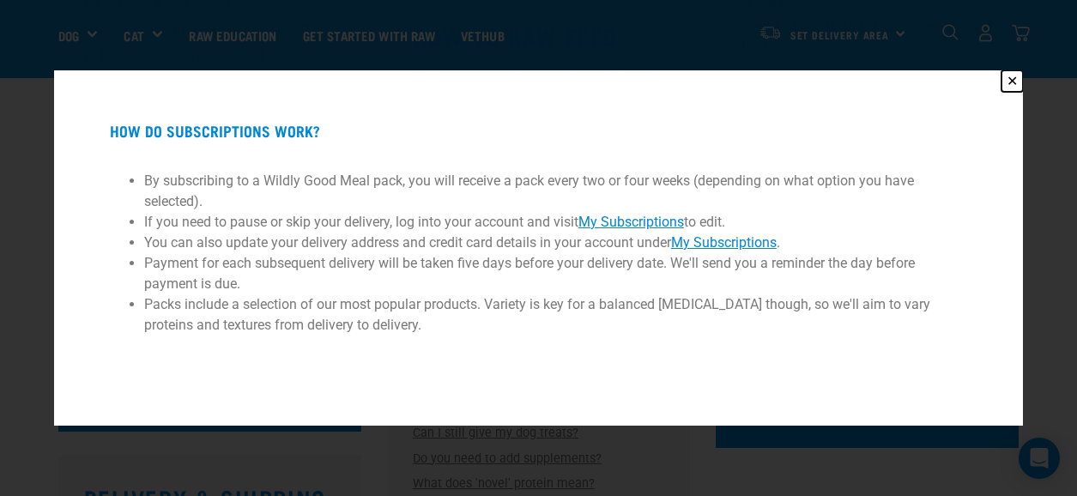
click at [1006, 77] on button "✕" at bounding box center [1012, 80] width 21 height 21
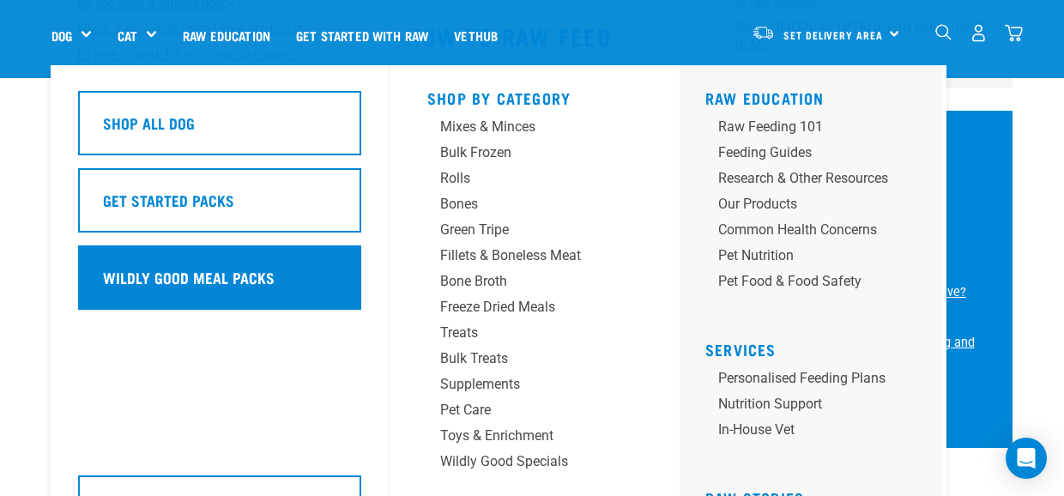
click at [209, 291] on div "Wildly Good Meal Packs" at bounding box center [219, 277] width 283 height 64
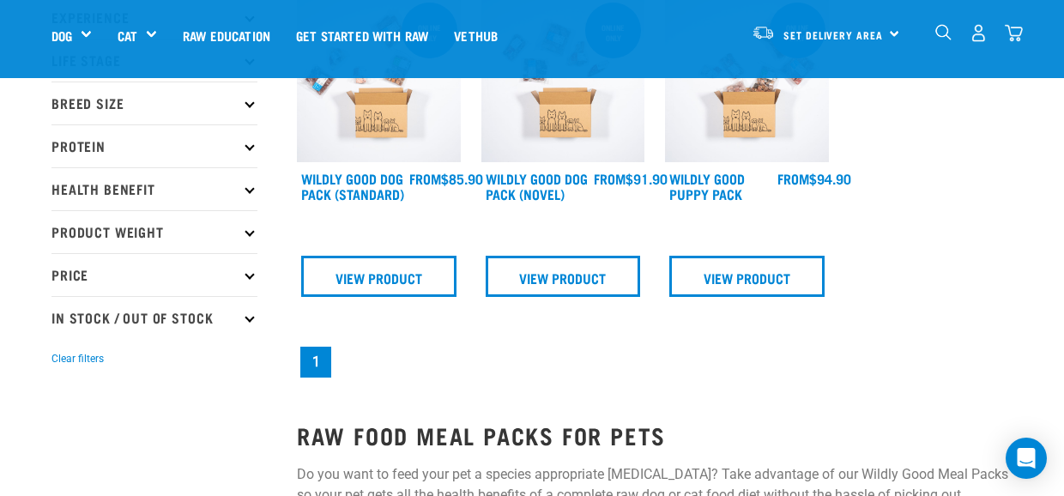
scroll to position [172, 0]
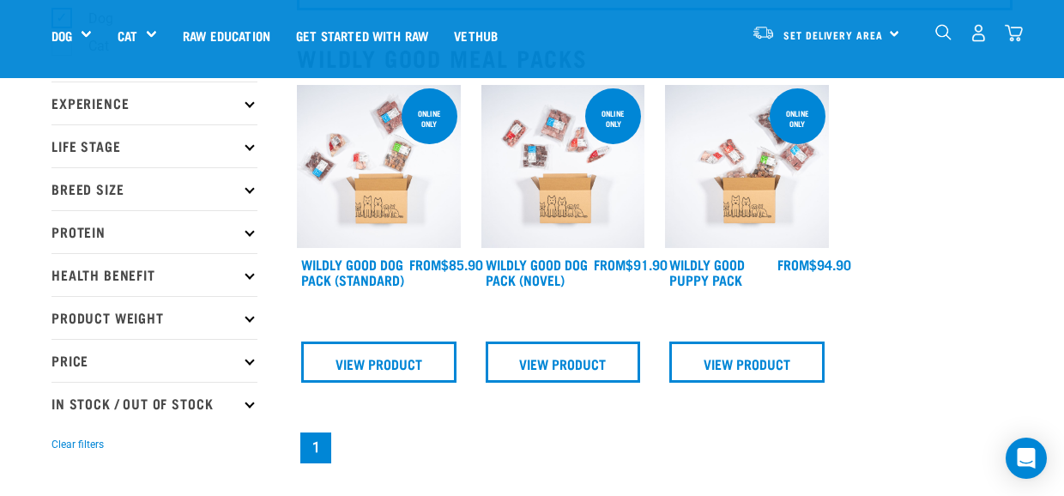
click at [349, 212] on img at bounding box center [379, 167] width 164 height 164
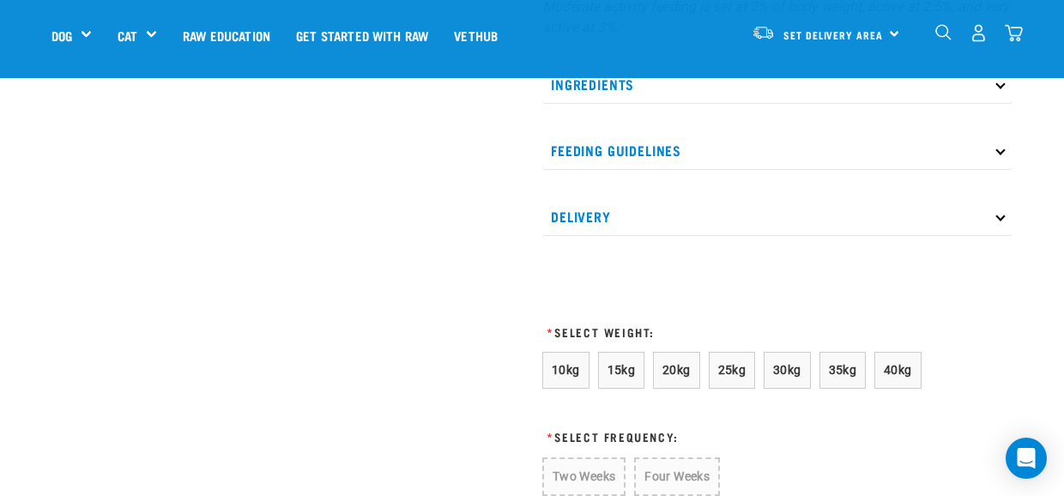
scroll to position [1030, 0]
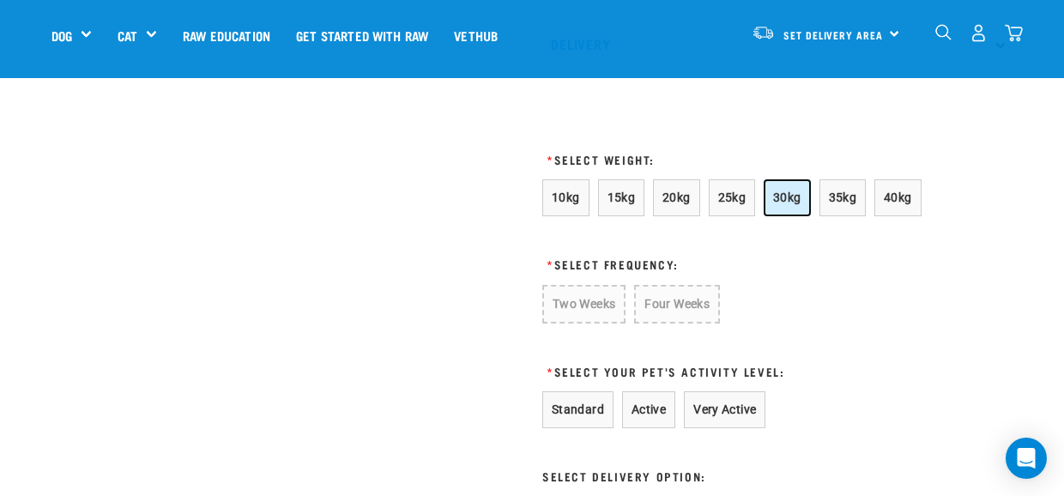
click at [797, 208] on button "30kg" at bounding box center [787, 197] width 47 height 37
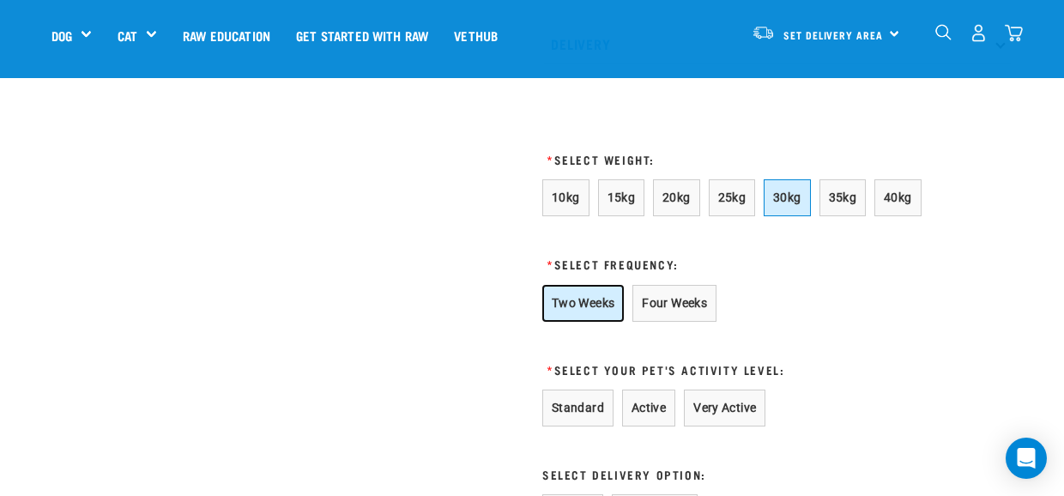
click at [576, 299] on button "Two Weeks" at bounding box center [584, 303] width 82 height 37
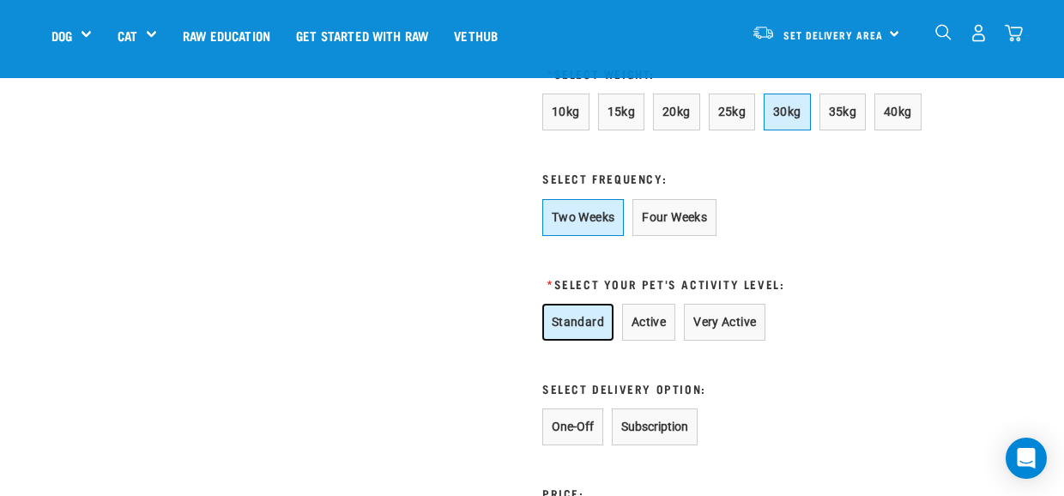
click at [551, 335] on button "Standard" at bounding box center [578, 322] width 71 height 37
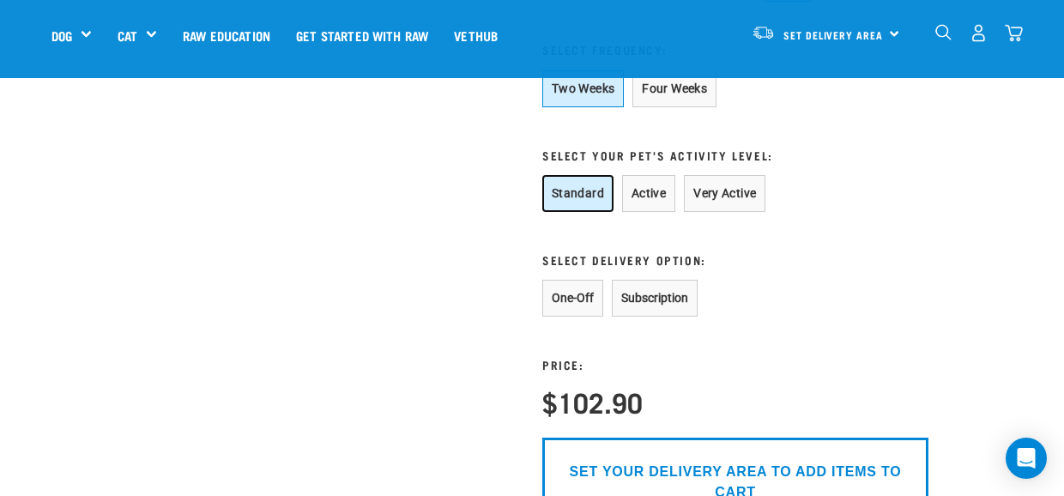
scroll to position [1288, 0]
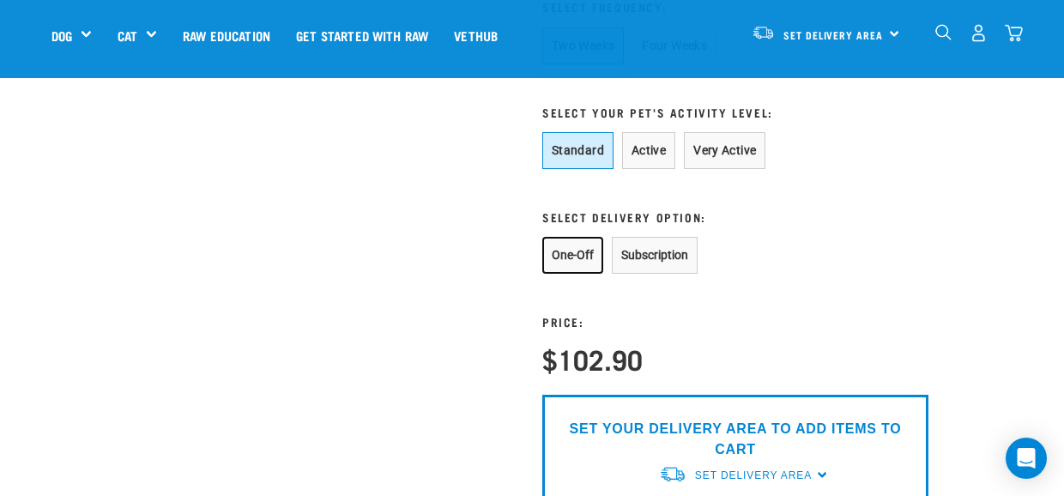
click at [556, 251] on button "One-Off" at bounding box center [573, 255] width 61 height 37
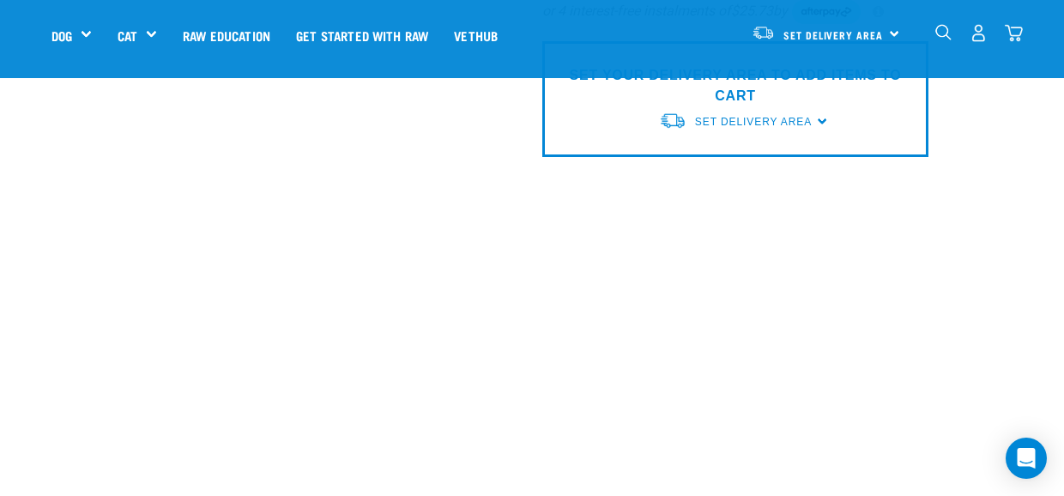
scroll to position [1717, 0]
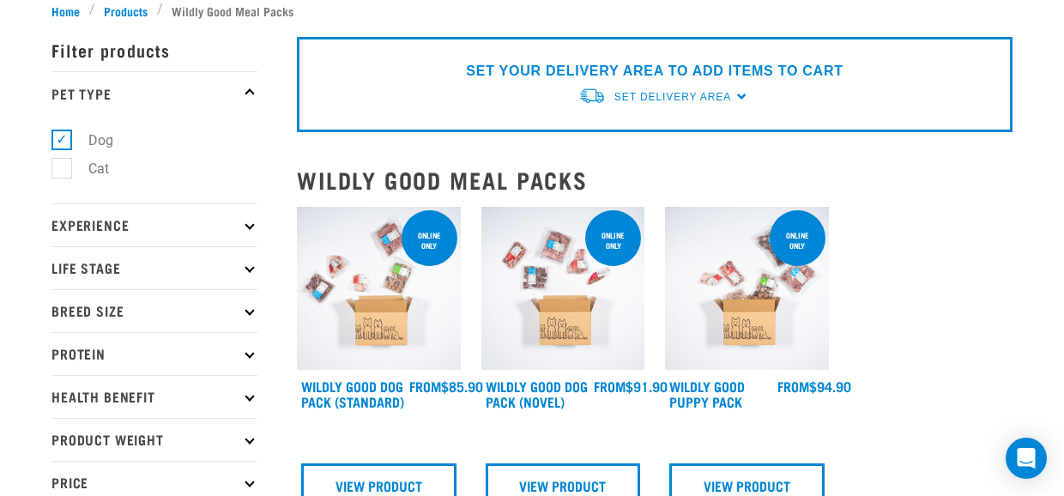
click at [377, 292] on img at bounding box center [379, 289] width 164 height 164
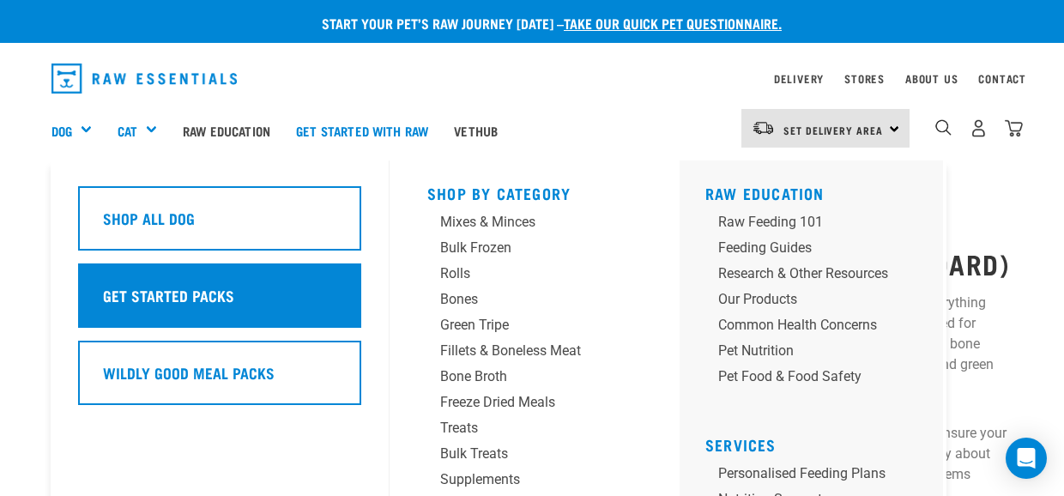
click at [130, 320] on div "Get Started Packs" at bounding box center [219, 296] width 283 height 64
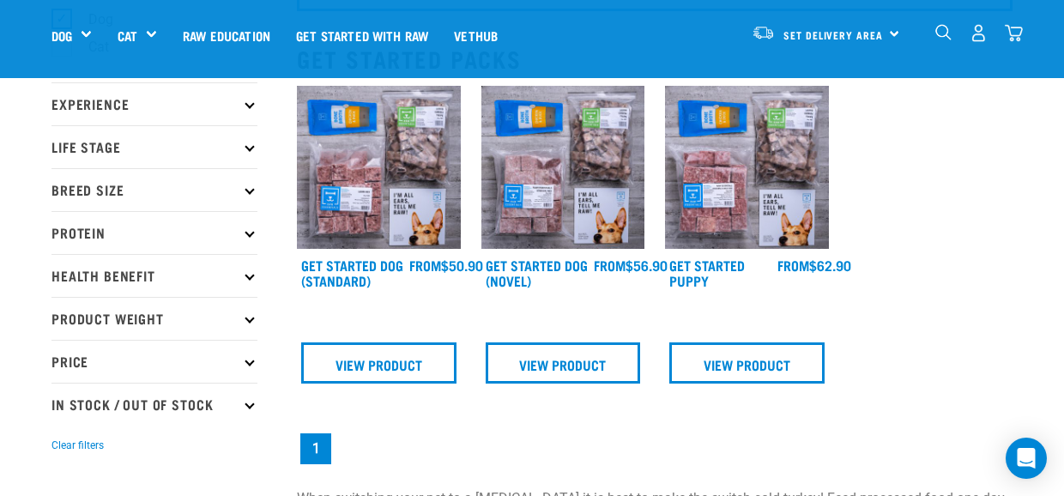
scroll to position [172, 0]
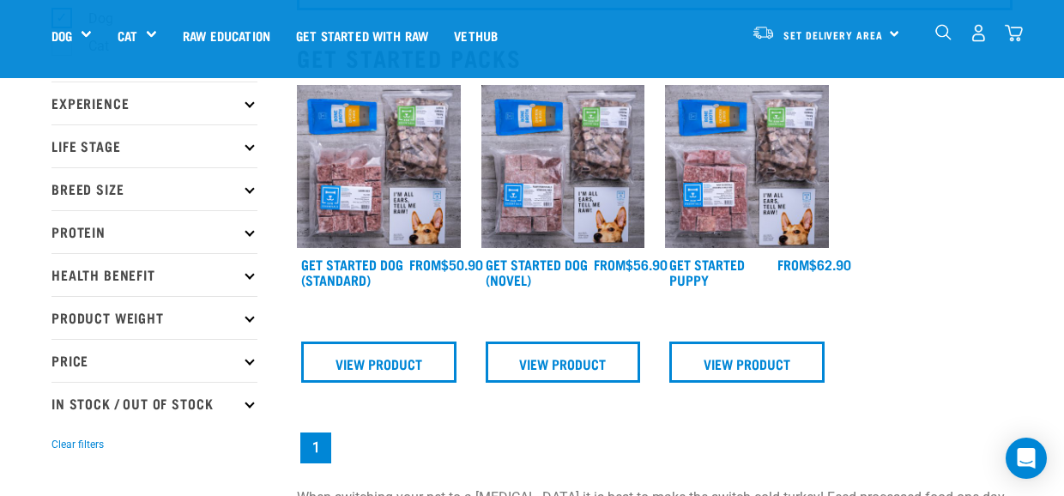
click at [368, 203] on img at bounding box center [379, 167] width 164 height 164
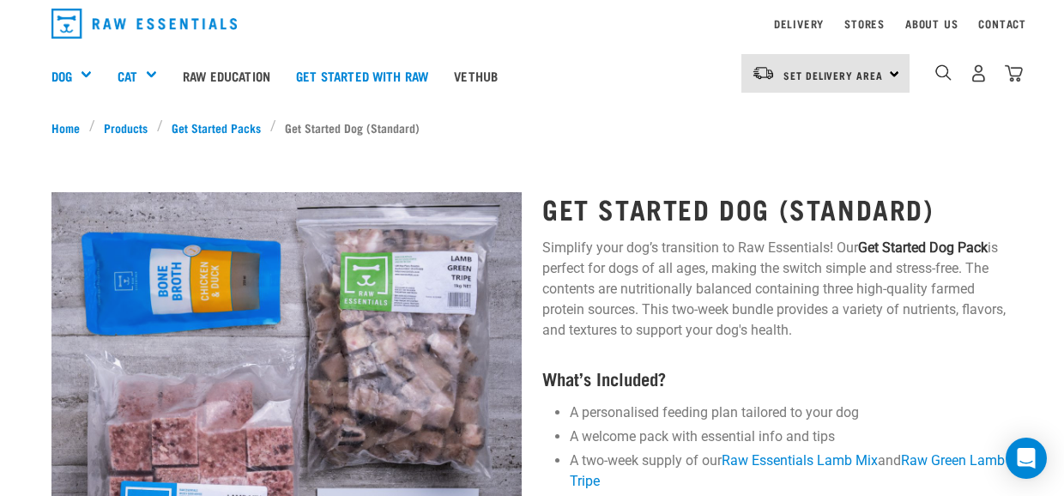
scroll to position [86, 0]
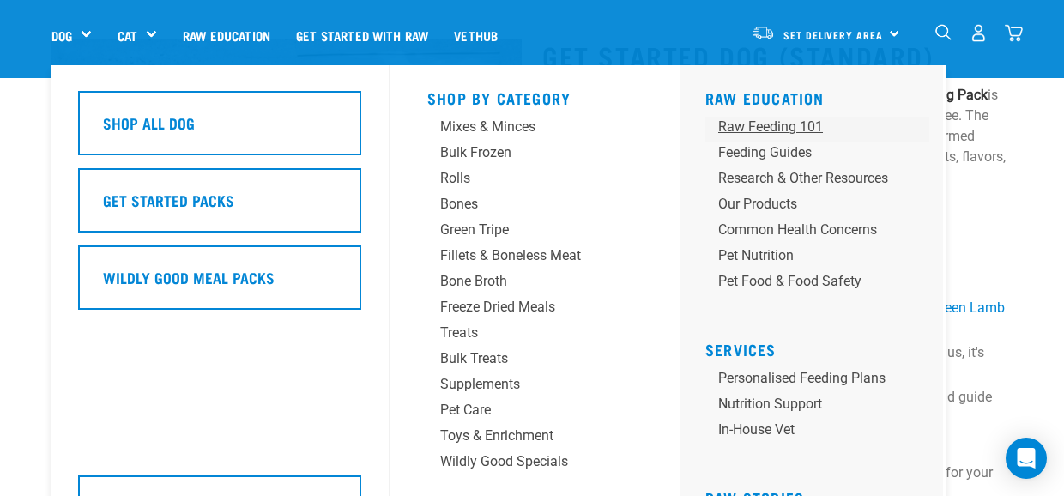
click at [777, 126] on div "Raw Feeding 101" at bounding box center [803, 127] width 170 height 21
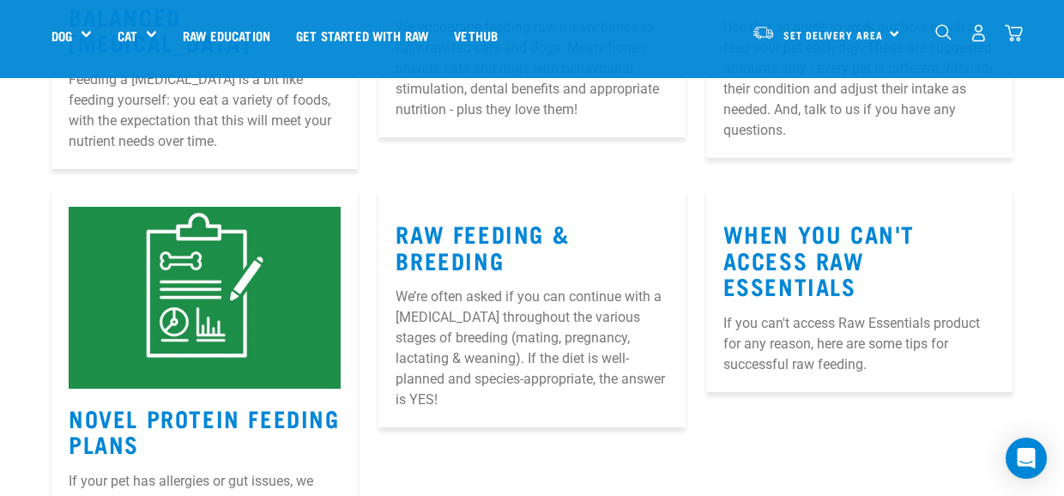
scroll to position [944, 0]
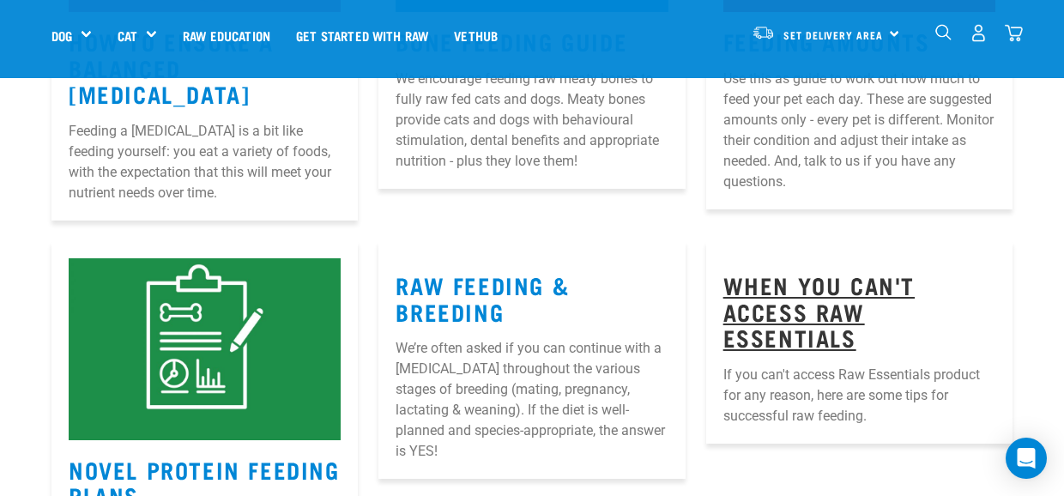
click at [810, 311] on link "When You Can't Access Raw Essentials" at bounding box center [819, 310] width 191 height 65
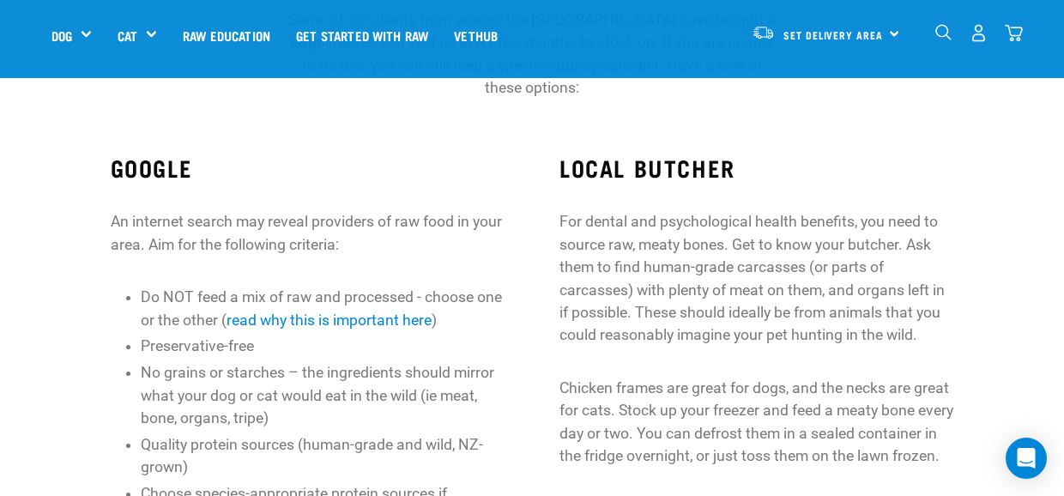
scroll to position [429, 0]
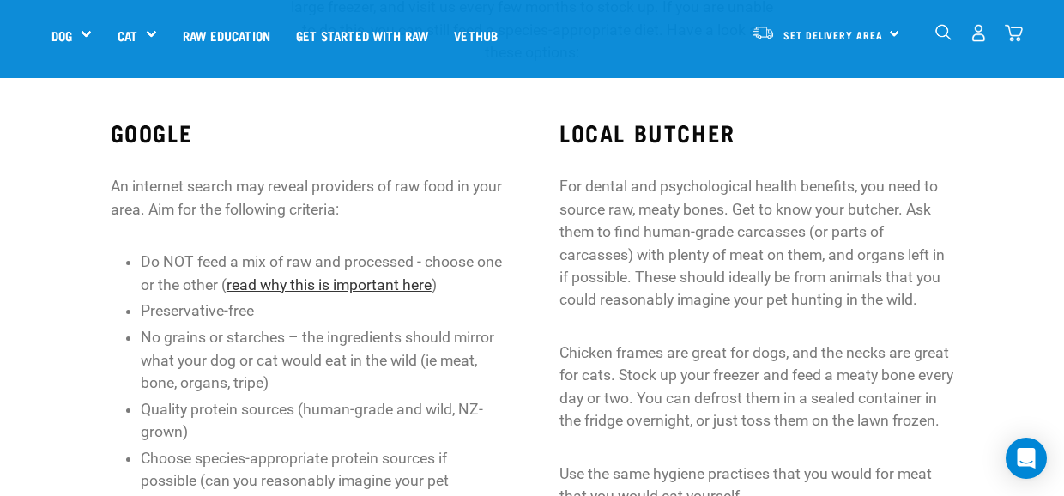
click at [342, 288] on link "read why this is important here" at bounding box center [329, 284] width 205 height 17
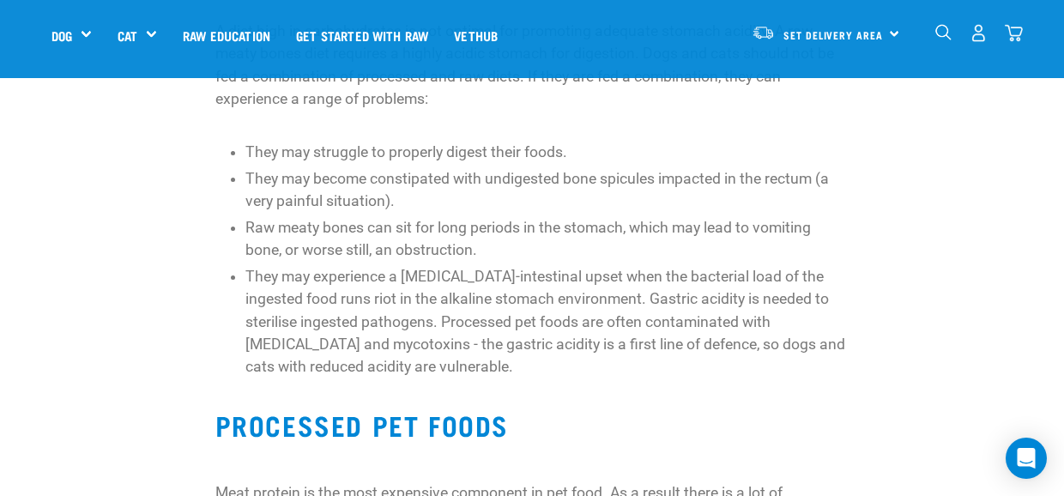
scroll to position [944, 0]
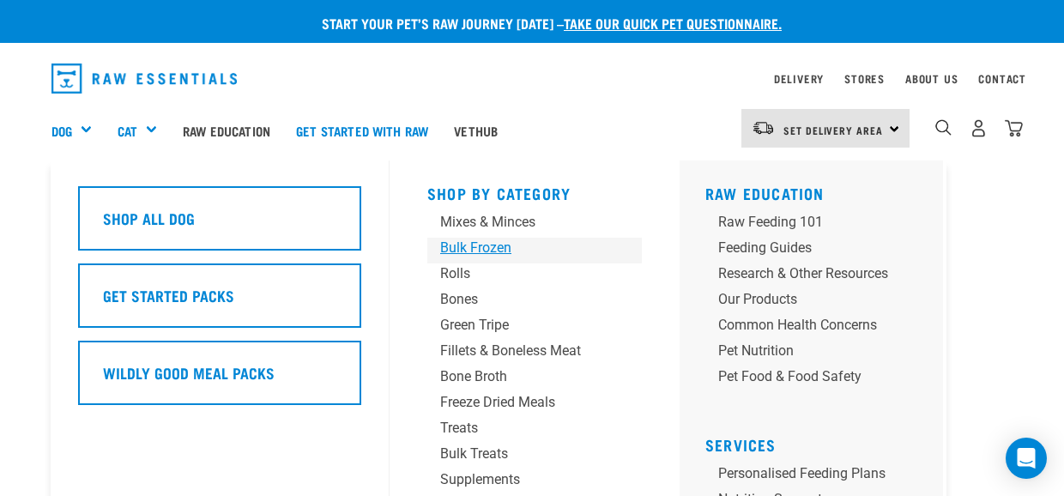
click at [450, 243] on div "Bulk Frozen" at bounding box center [520, 248] width 161 height 21
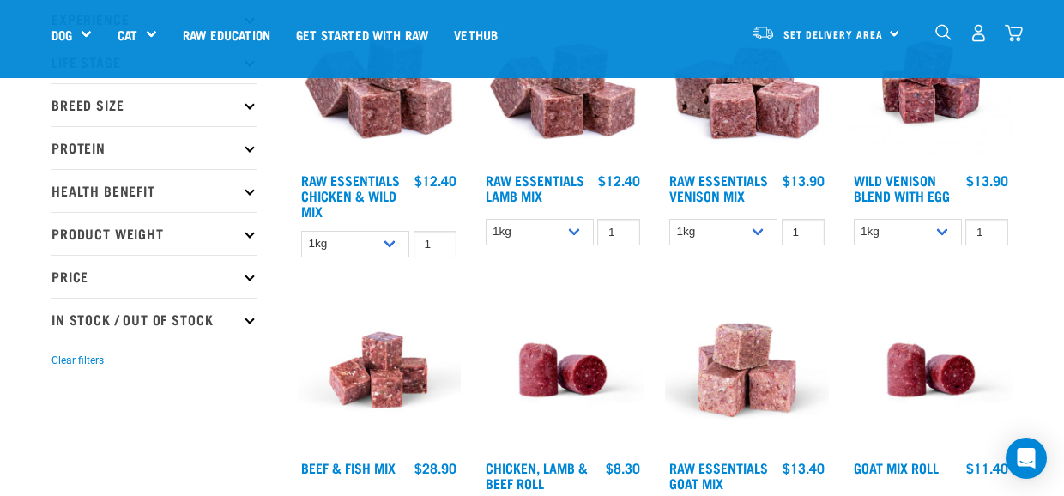
scroll to position [258, 0]
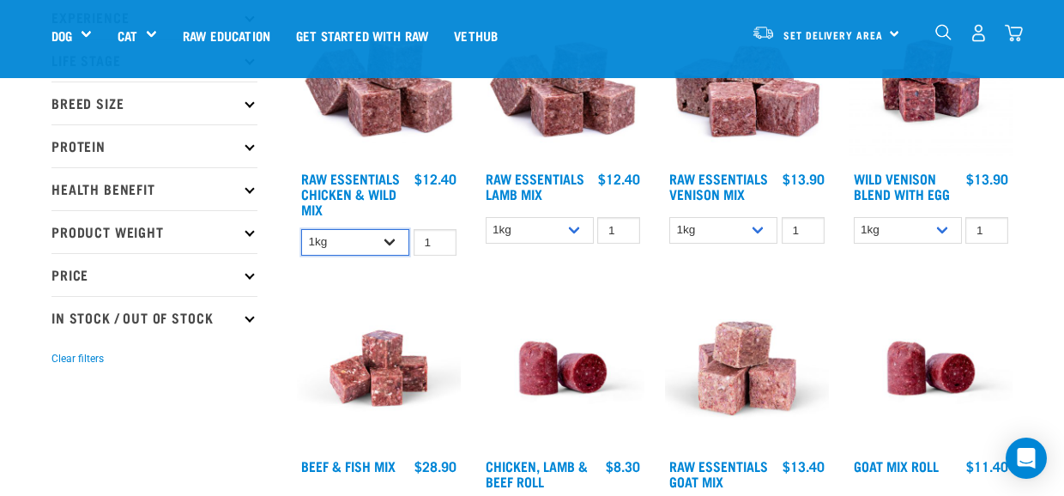
click at [395, 242] on select "1kg 3kg Bulk (10kg)" at bounding box center [355, 242] width 108 height 27
select select "709"
click at [301, 229] on select "1kg 3kg Bulk (10kg)" at bounding box center [355, 242] width 108 height 27
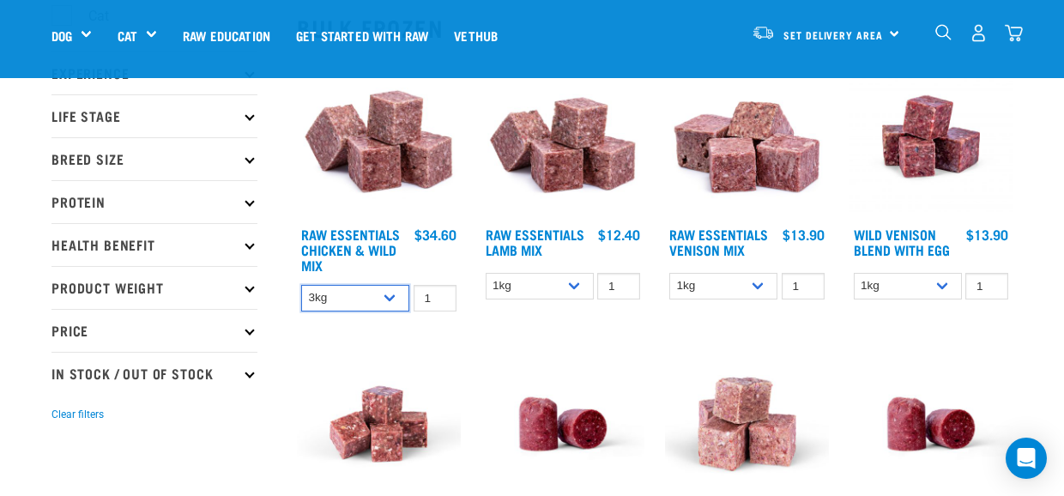
scroll to position [172, 0]
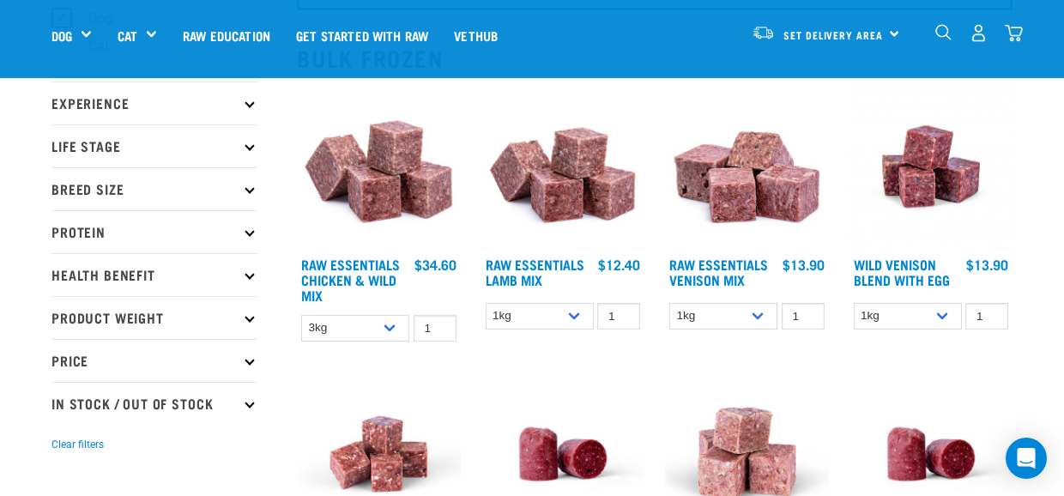
click at [126, 353] on p "Price" at bounding box center [155, 360] width 206 height 43
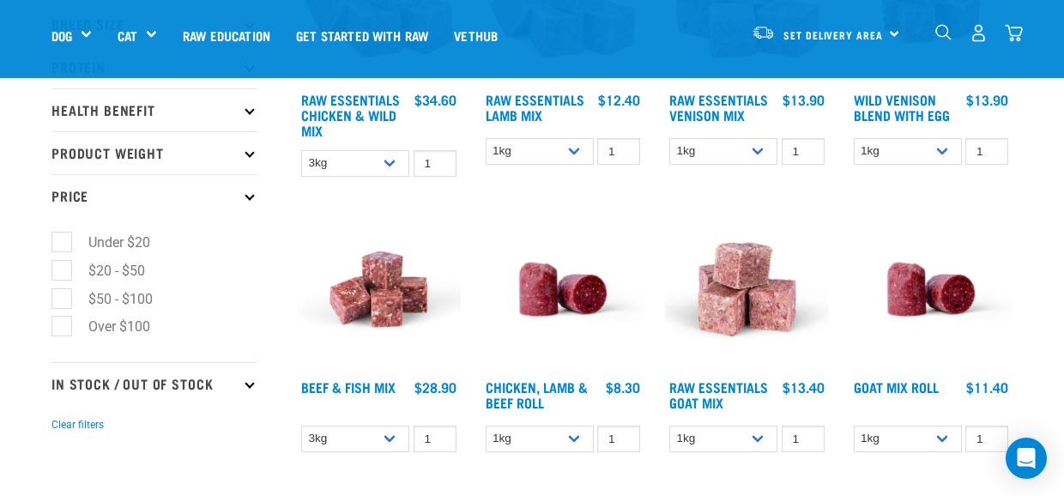
scroll to position [343, 0]
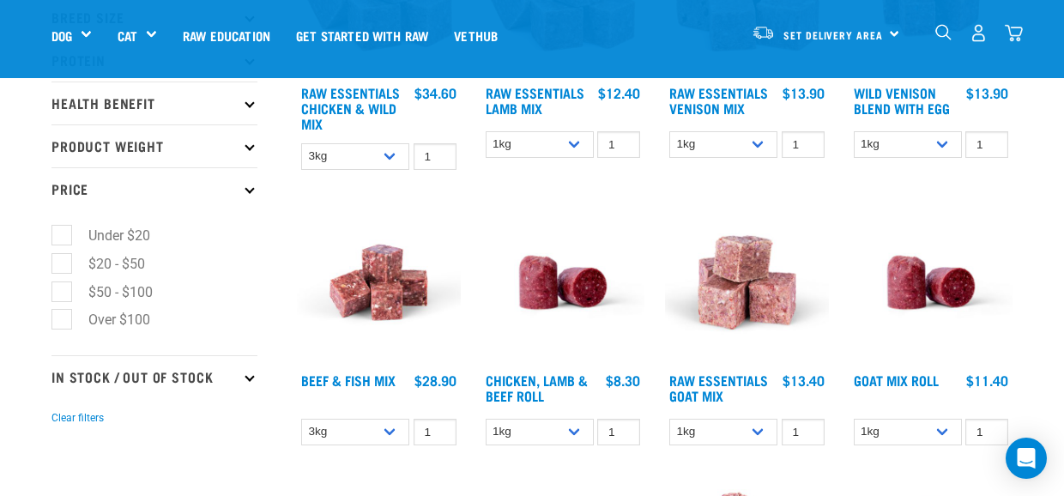
click at [61, 269] on label "$20 - $50" at bounding box center [106, 263] width 91 height 21
click at [60, 266] on input "$20 - $50" at bounding box center [57, 260] width 11 height 11
checkbox input "true"
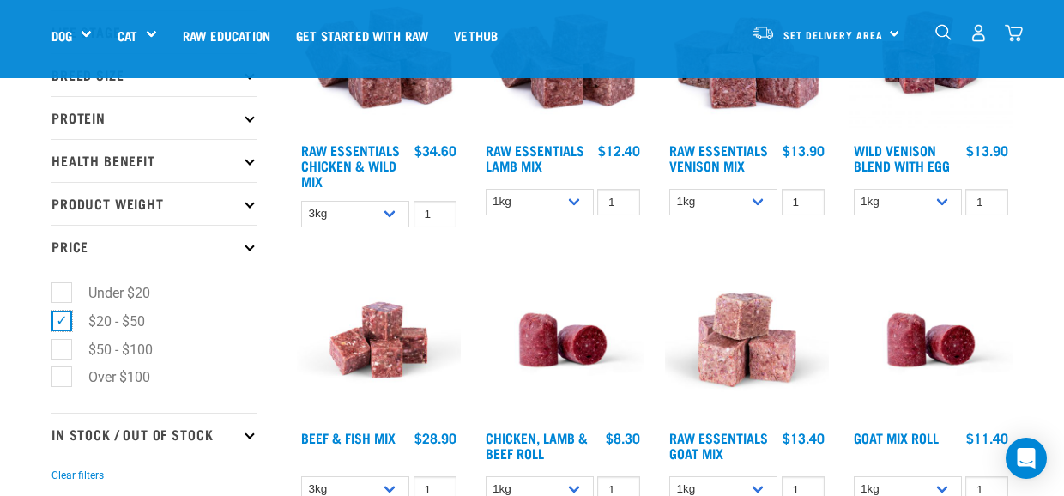
scroll to position [258, 0]
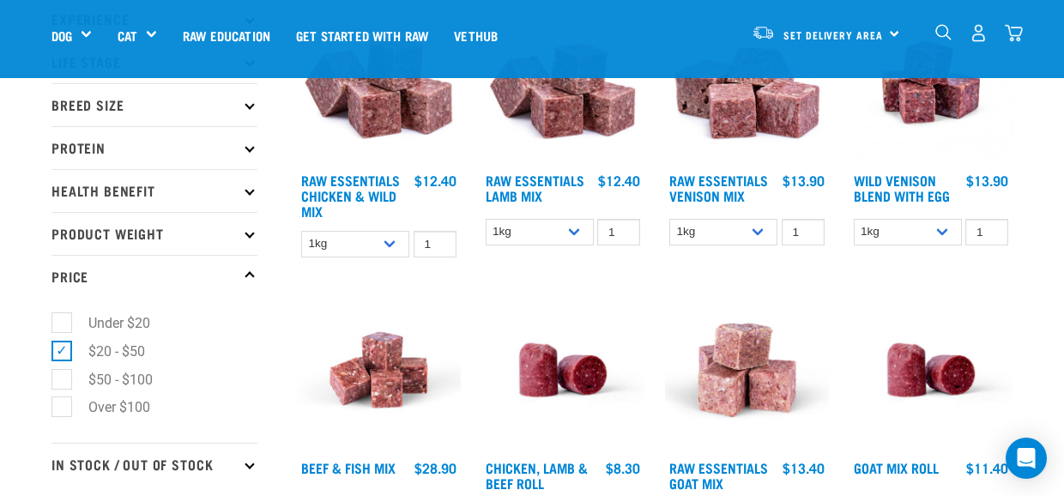
scroll to position [258, 0]
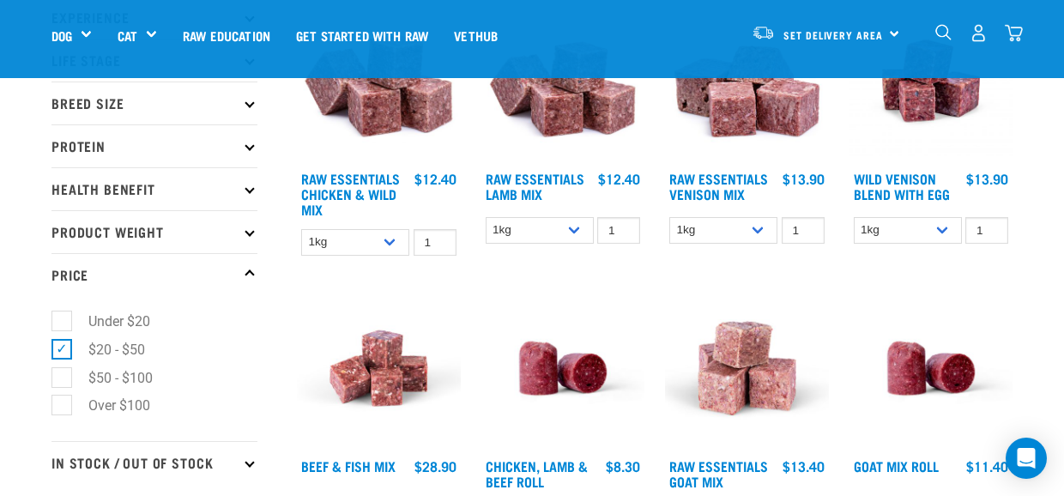
click at [76, 318] on label "Under $20" at bounding box center [109, 321] width 96 height 21
click at [63, 318] on input "Under $20" at bounding box center [57, 318] width 11 height 11
checkbox input "true"
click at [63, 346] on label "$20 - $50" at bounding box center [106, 349] width 91 height 21
click at [63, 346] on input "$20 - $50" at bounding box center [57, 346] width 11 height 11
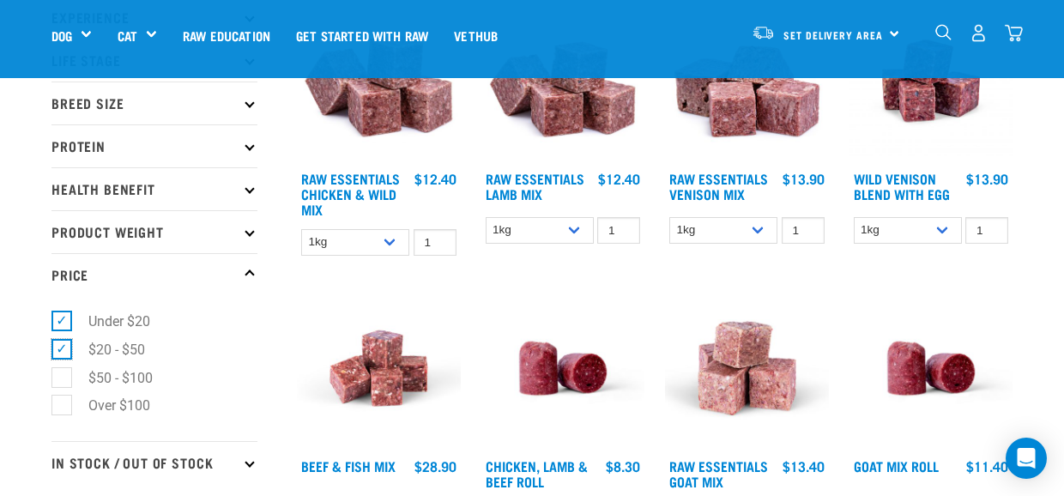
checkbox input "false"
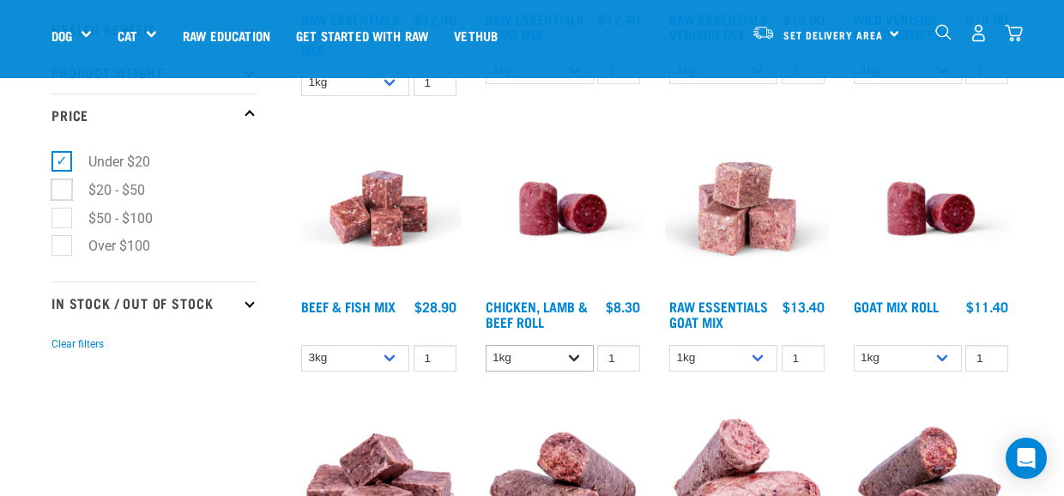
scroll to position [429, 0]
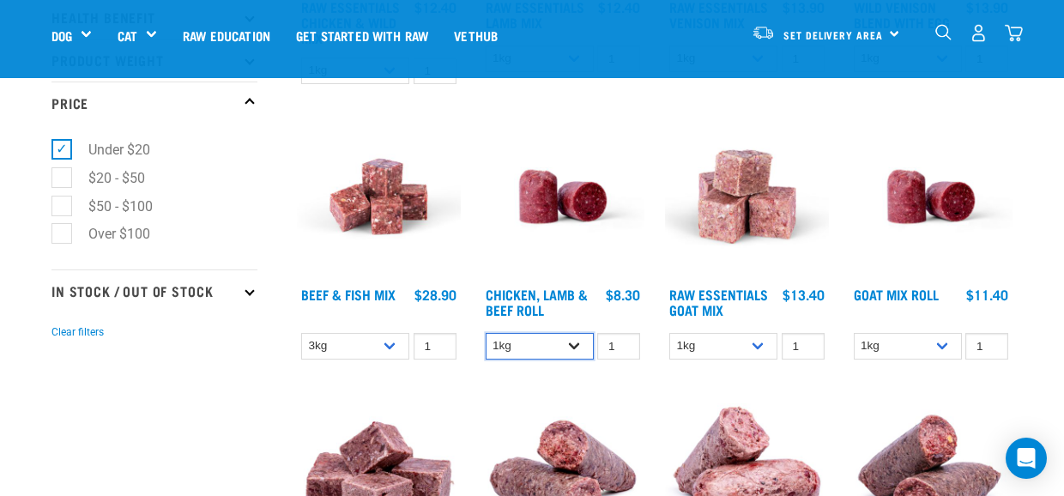
click at [573, 347] on select "1kg Bulk (10kg)" at bounding box center [540, 346] width 108 height 27
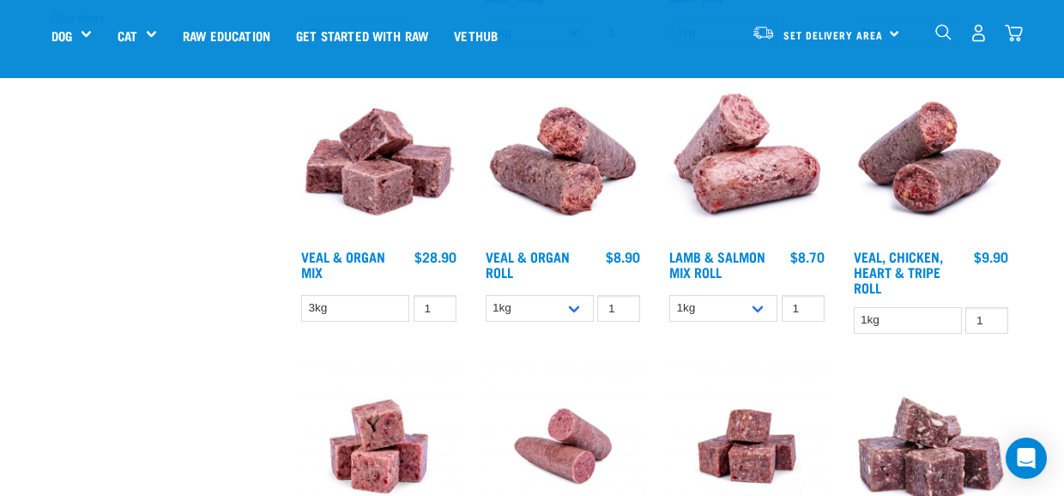
scroll to position [944, 0]
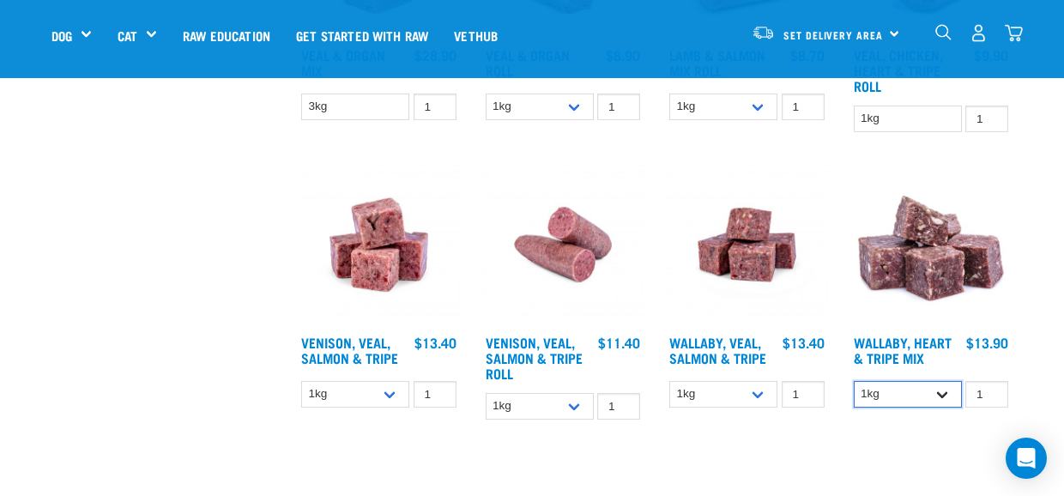
click at [935, 403] on select "1kg 3kg" at bounding box center [908, 394] width 108 height 27
select select "776"
click at [854, 381] on select "1kg 3kg" at bounding box center [908, 394] width 108 height 27
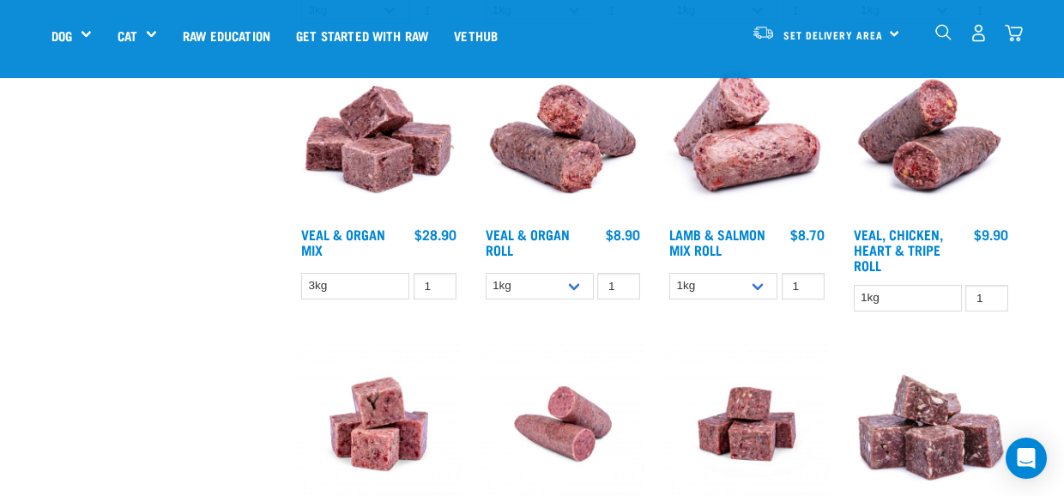
scroll to position [687, 0]
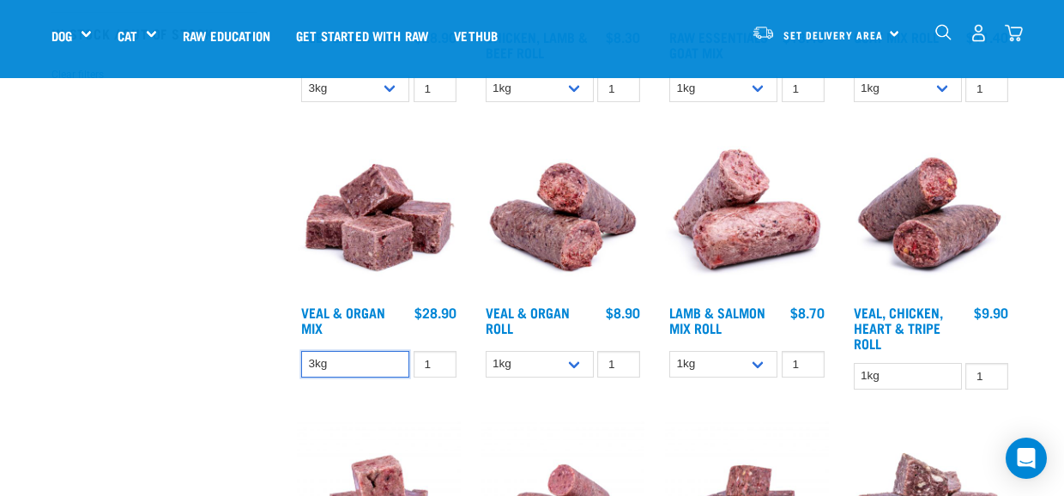
click at [342, 365] on select "3kg" at bounding box center [355, 364] width 108 height 27
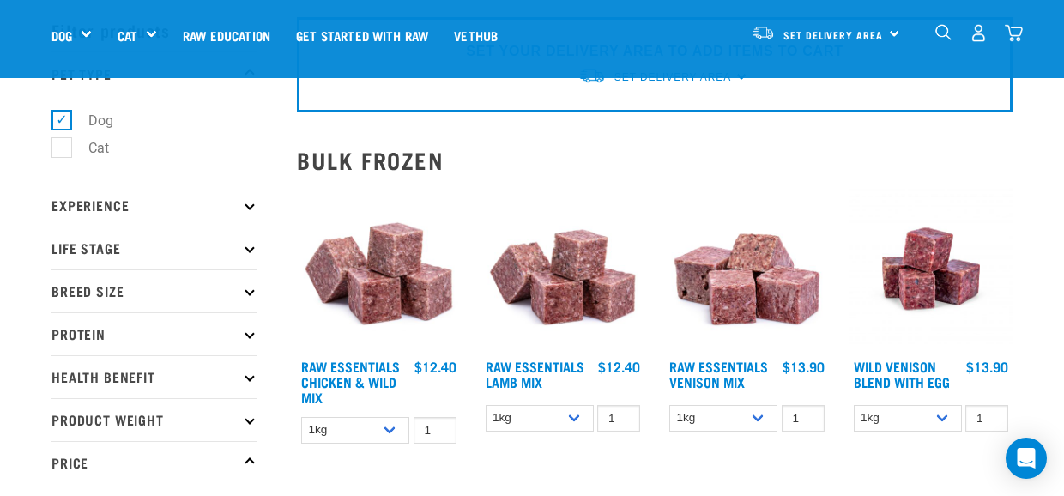
scroll to position [172, 0]
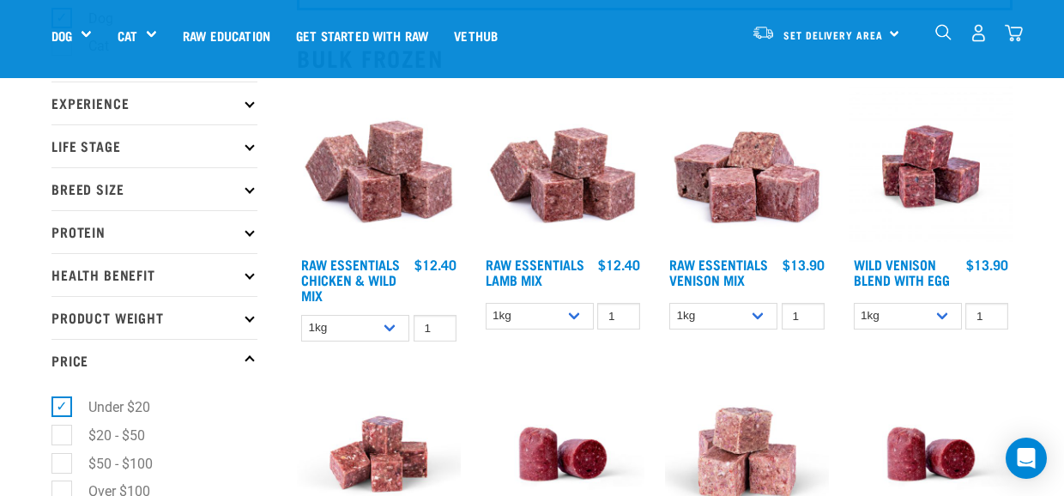
click at [170, 181] on p "Breed Size" at bounding box center [155, 188] width 206 height 43
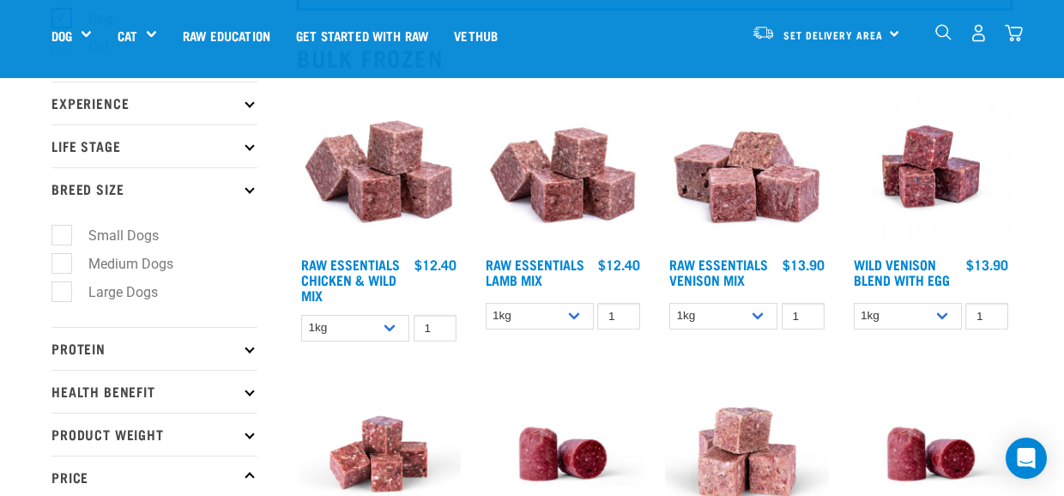
click at [70, 264] on label "Medium Dogs" at bounding box center [120, 263] width 119 height 21
click at [63, 264] on input "Medium Dogs" at bounding box center [57, 260] width 11 height 11
checkbox input "true"
click at [155, 142] on p "Life Stage" at bounding box center [155, 145] width 206 height 43
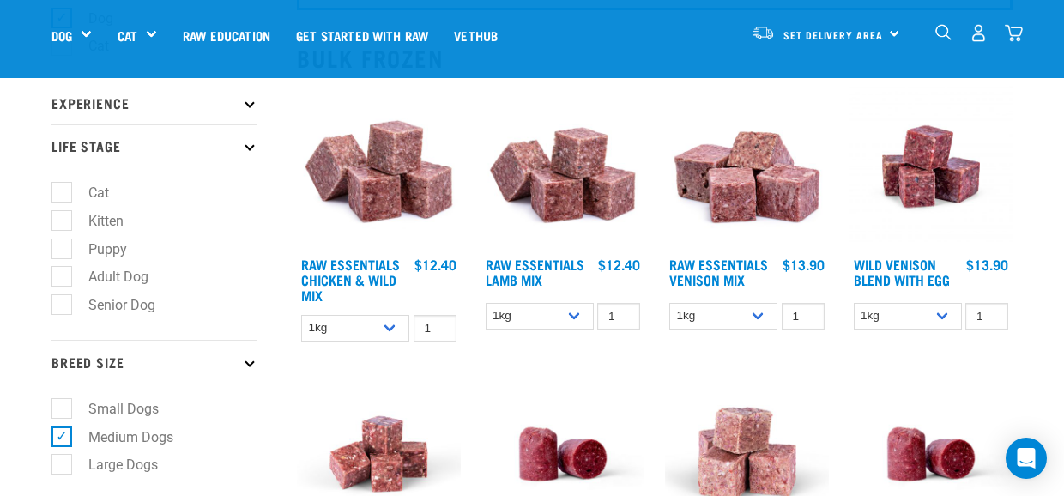
click at [70, 278] on label "Adult Dog" at bounding box center [108, 276] width 94 height 21
click at [63, 278] on input "Adult Dog" at bounding box center [57, 274] width 11 height 11
checkbox input "true"
click at [206, 138] on p "Life Stage" at bounding box center [155, 145] width 206 height 43
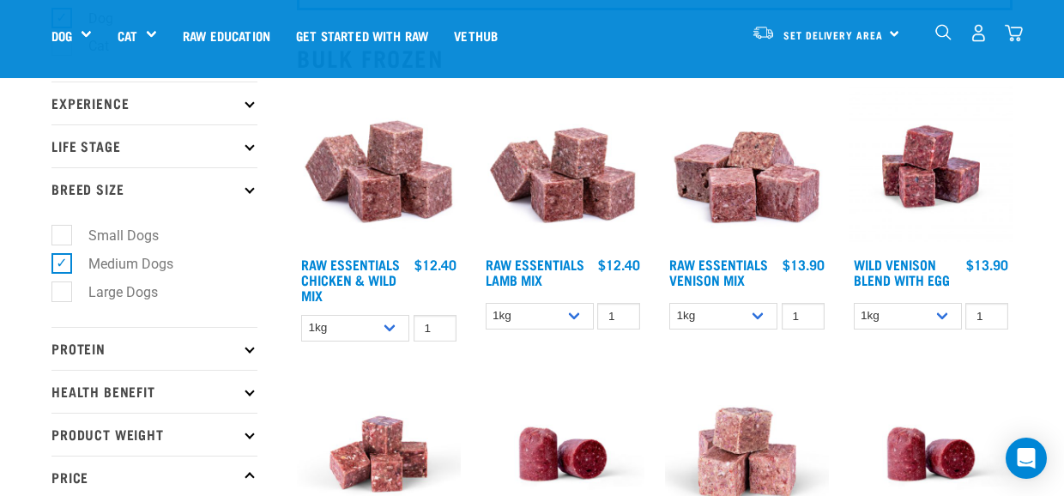
click at [198, 110] on p "Experience" at bounding box center [155, 103] width 206 height 43
